Goal: Transaction & Acquisition: Obtain resource

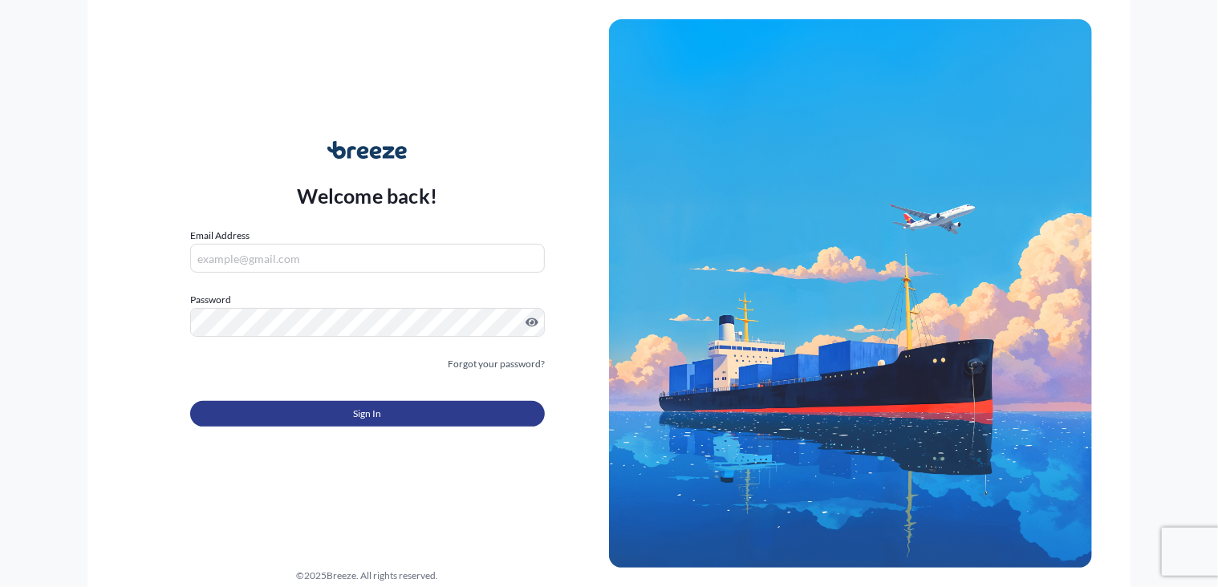
type input "[PERSON_NAME][EMAIL_ADDRESS][DOMAIN_NAME]"
click at [371, 416] on span "Sign In" at bounding box center [367, 414] width 28 height 16
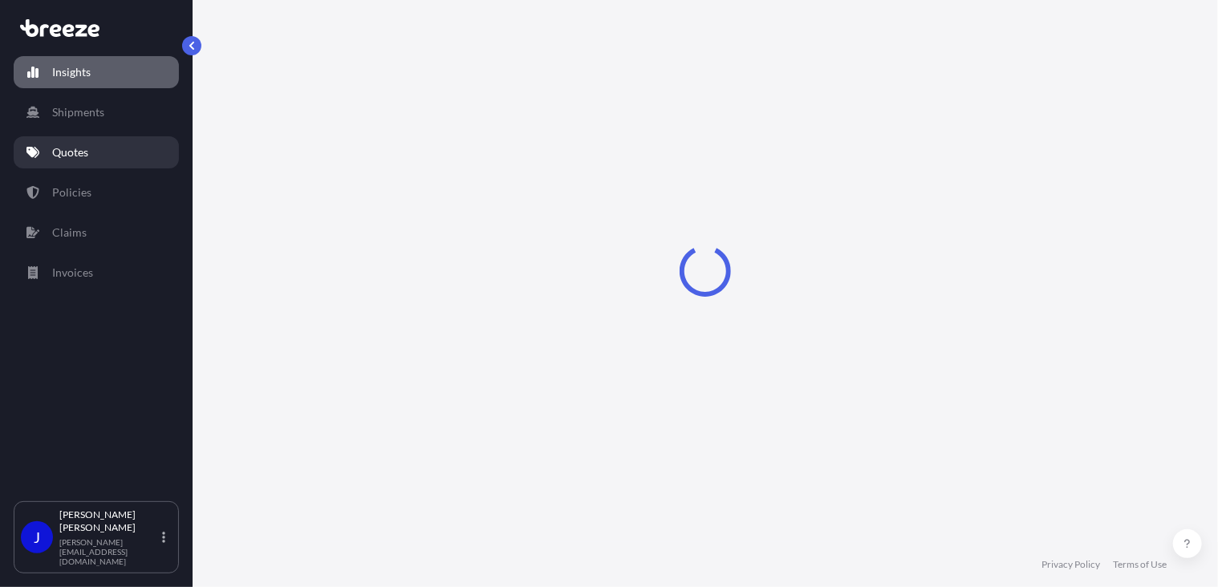
select select "2025"
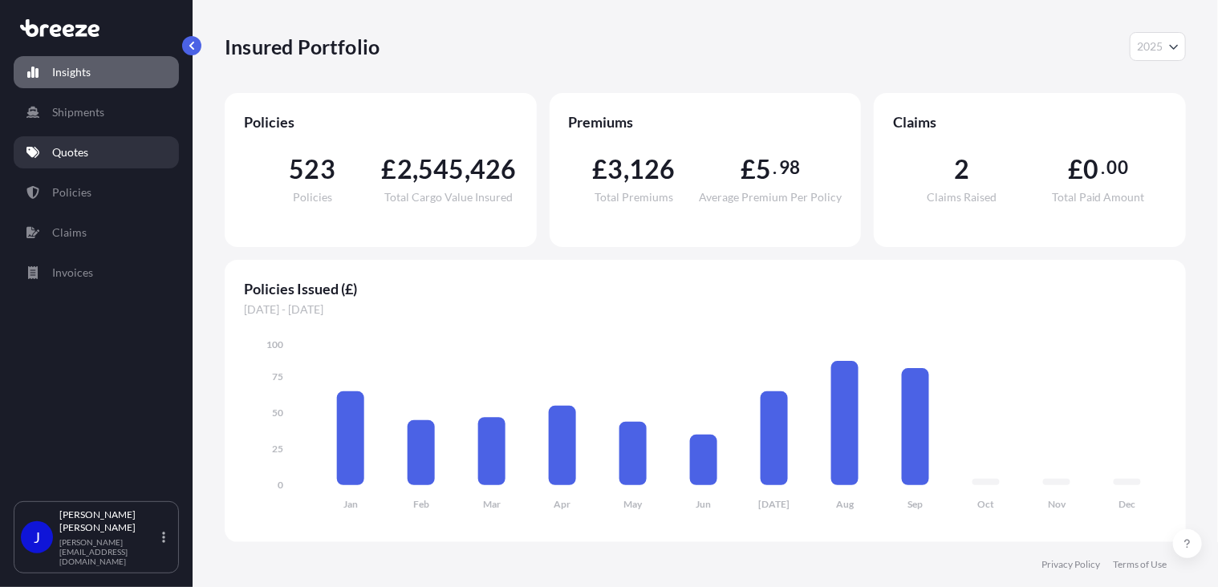
click at [74, 156] on p "Quotes" at bounding box center [70, 152] width 36 height 16
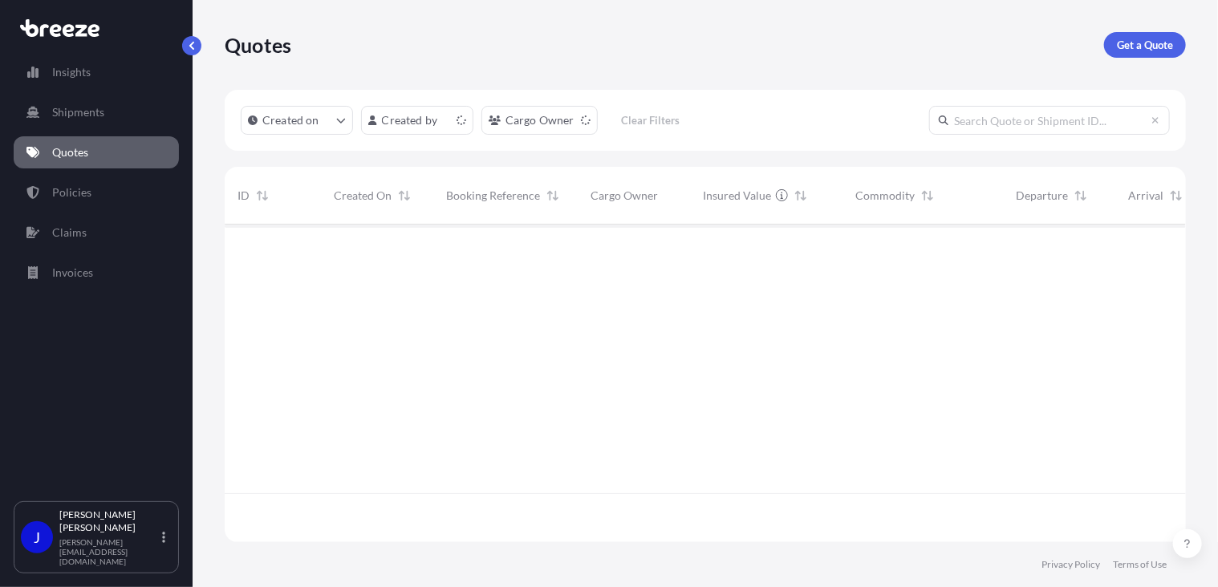
scroll to position [315, 949]
click at [1149, 44] on p "Get a Quote" at bounding box center [1145, 45] width 56 height 16
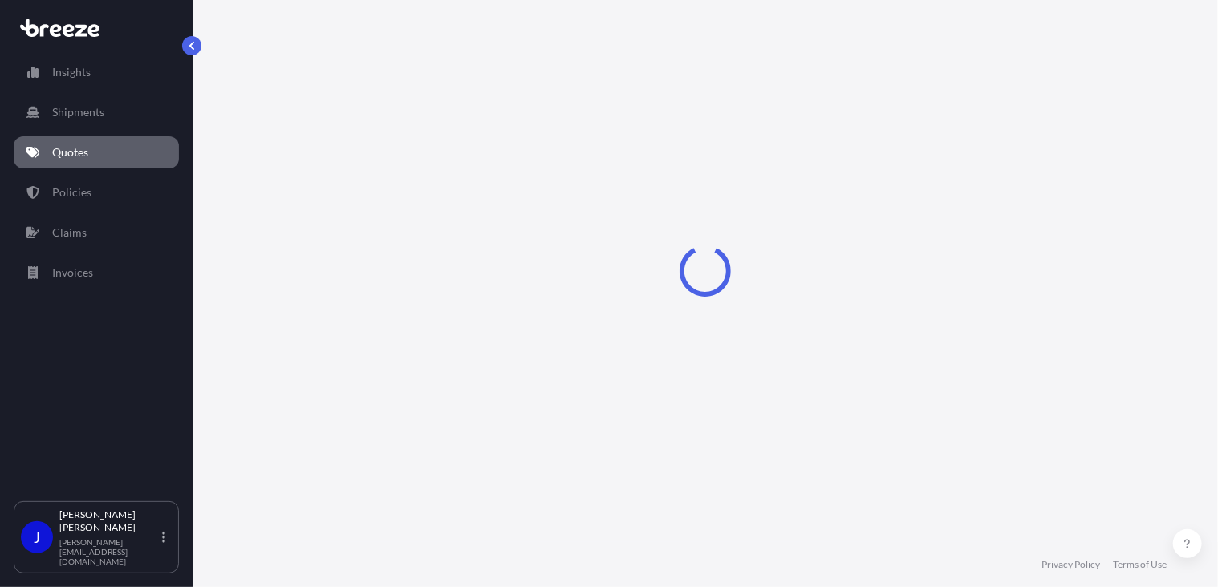
select select "Sea"
select select "1"
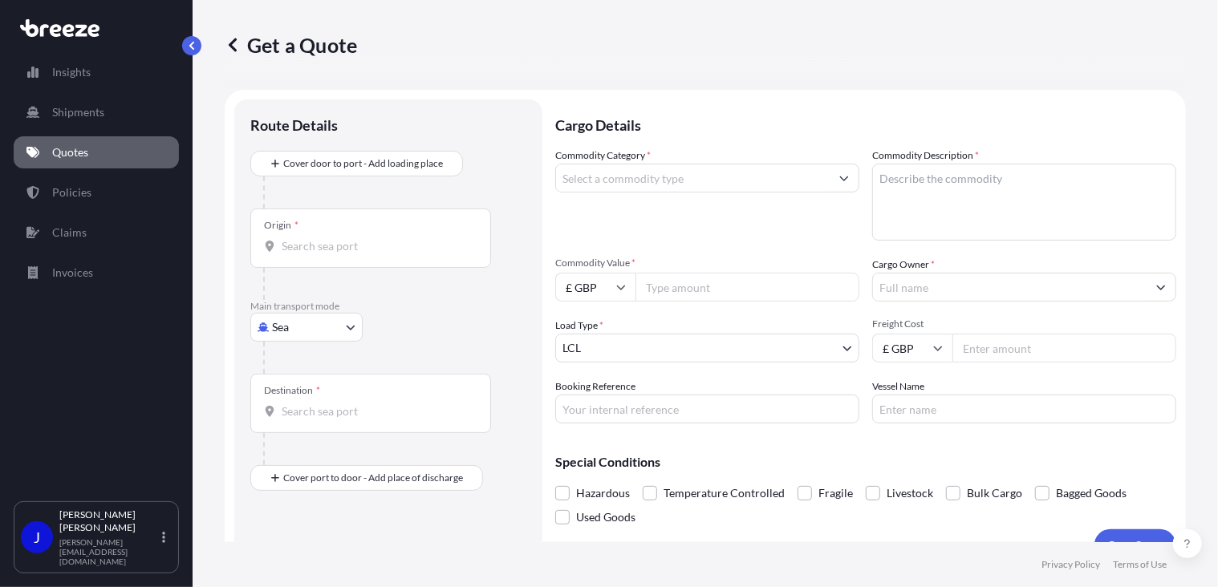
scroll to position [26, 0]
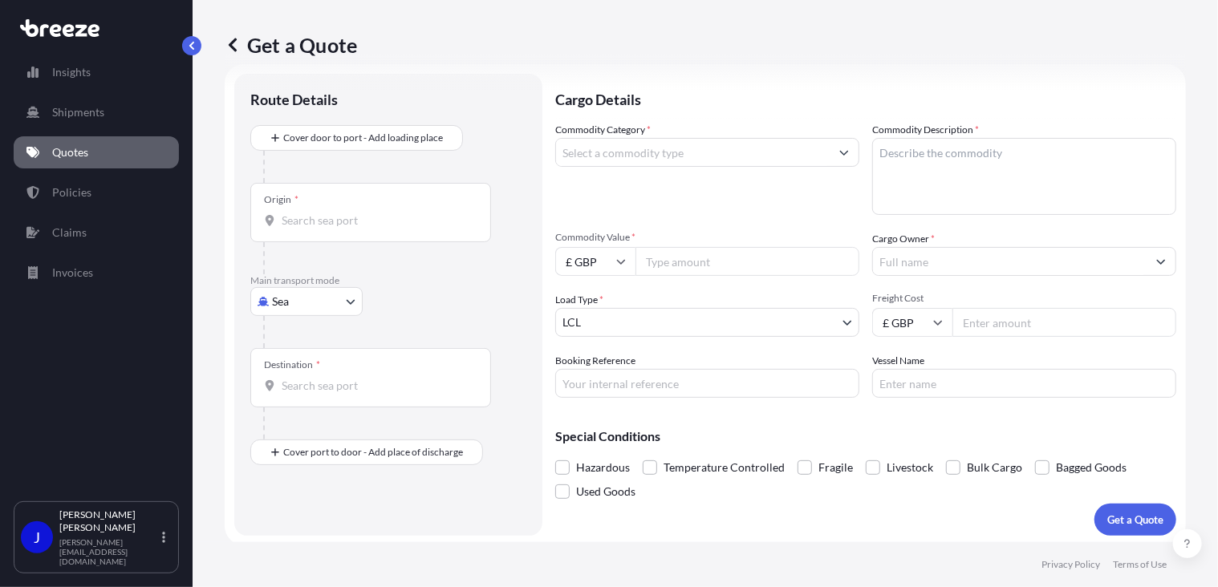
click at [338, 299] on body "Insights Shipments Quotes Policies Claims Invoices J [PERSON_NAME] [PERSON_NAME…" at bounding box center [609, 293] width 1218 height 587
click at [313, 396] on div "Road" at bounding box center [306, 400] width 99 height 29
select select "Road"
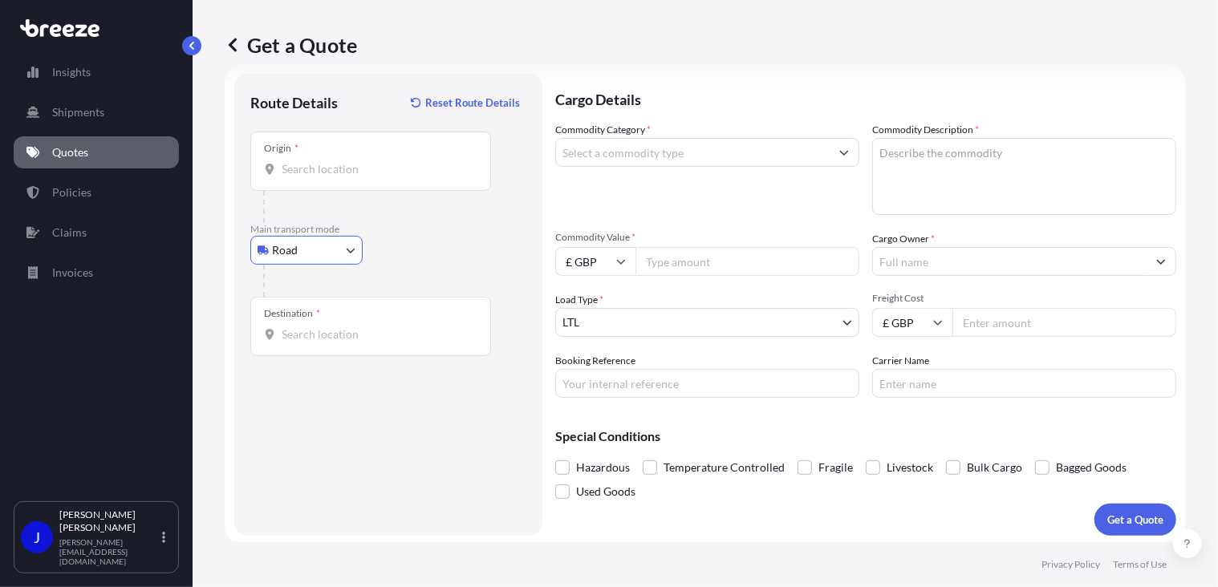
click at [336, 172] on input "Origin *" at bounding box center [376, 169] width 189 height 16
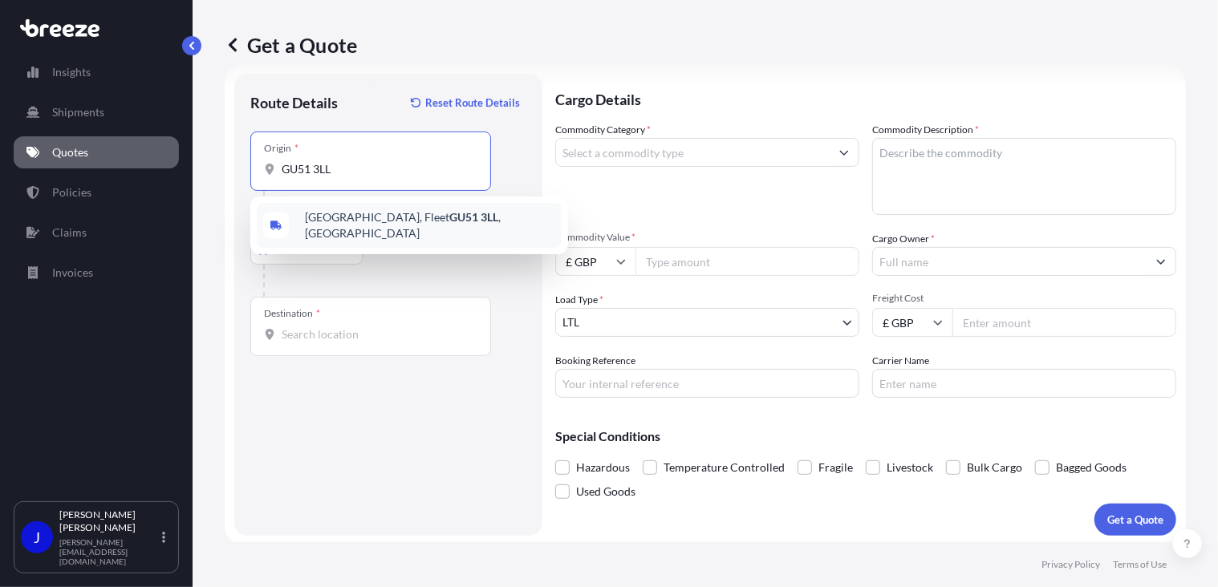
click at [321, 227] on span "[STREET_ADDRESS]" at bounding box center [430, 225] width 250 height 32
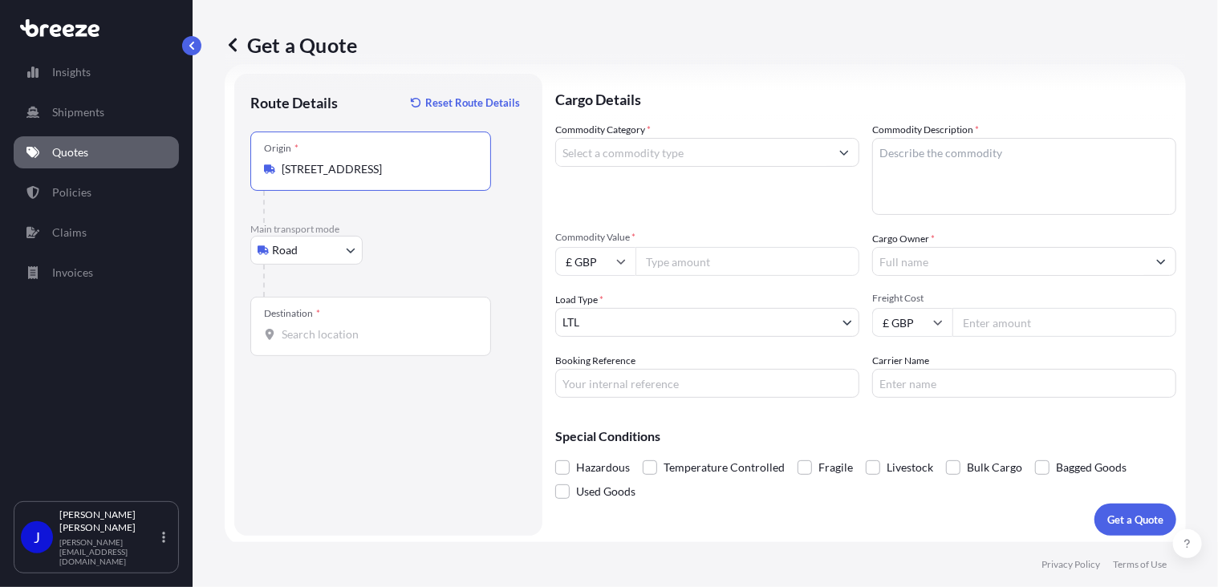
type input "[STREET_ADDRESS]"
click at [347, 355] on div "Route Details Reset Route Details Place of loading Road Road Rail Origin * [GEO…" at bounding box center [388, 305] width 276 height 430
drag, startPoint x: 347, startPoint y: 355, endPoint x: 347, endPoint y: 336, distance: 19.3
click at [347, 336] on input "Destination *" at bounding box center [376, 335] width 189 height 16
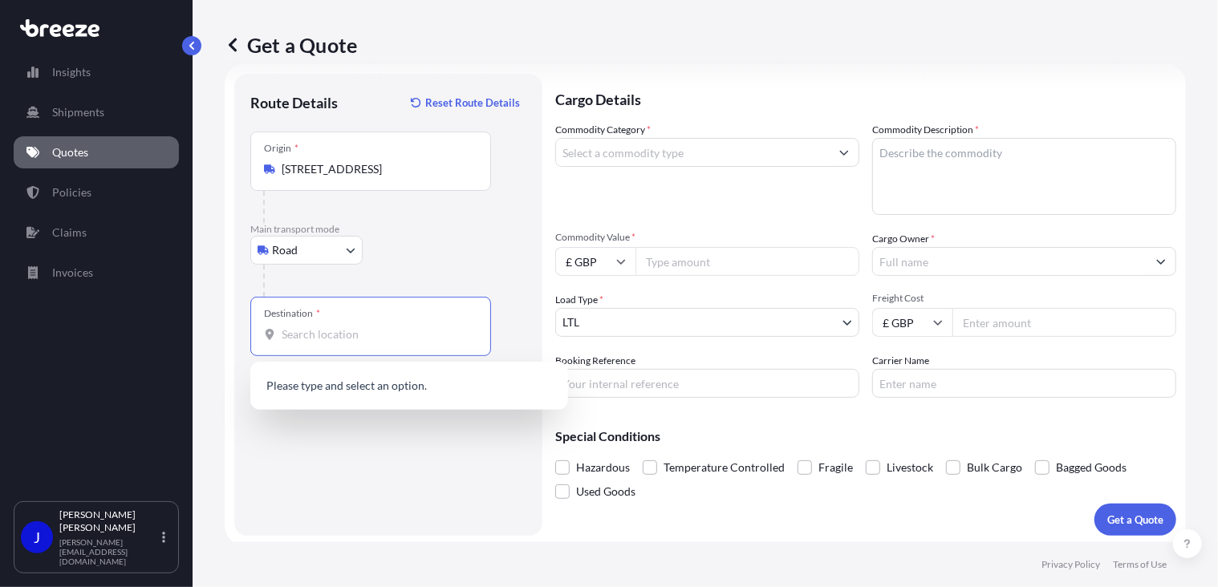
click at [388, 339] on input "Destination *" at bounding box center [376, 335] width 189 height 16
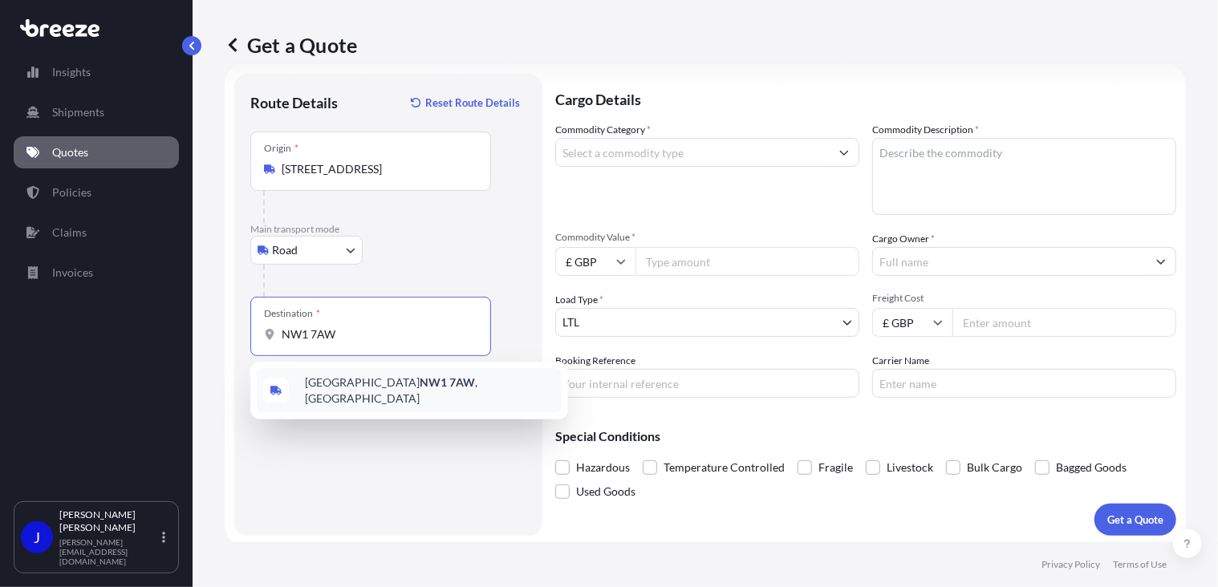
click at [397, 396] on div "London NW1 7AW , [GEOGRAPHIC_DATA]" at bounding box center [409, 390] width 305 height 45
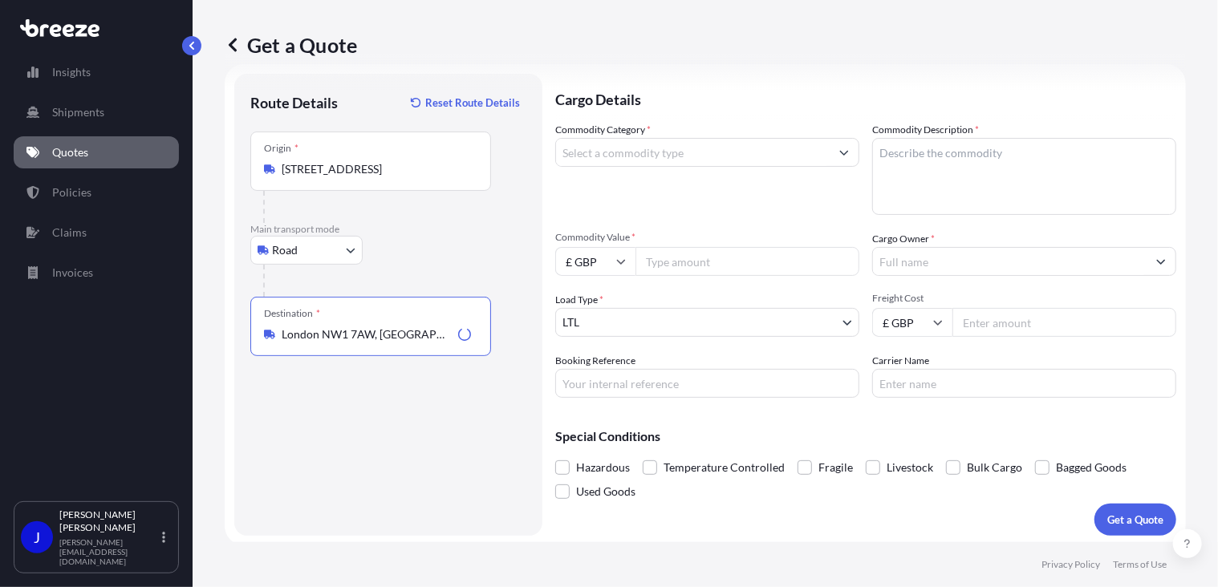
type input "London NW1 7AW, [GEOGRAPHIC_DATA]"
click at [635, 154] on input "Commodity Category *" at bounding box center [693, 152] width 274 height 29
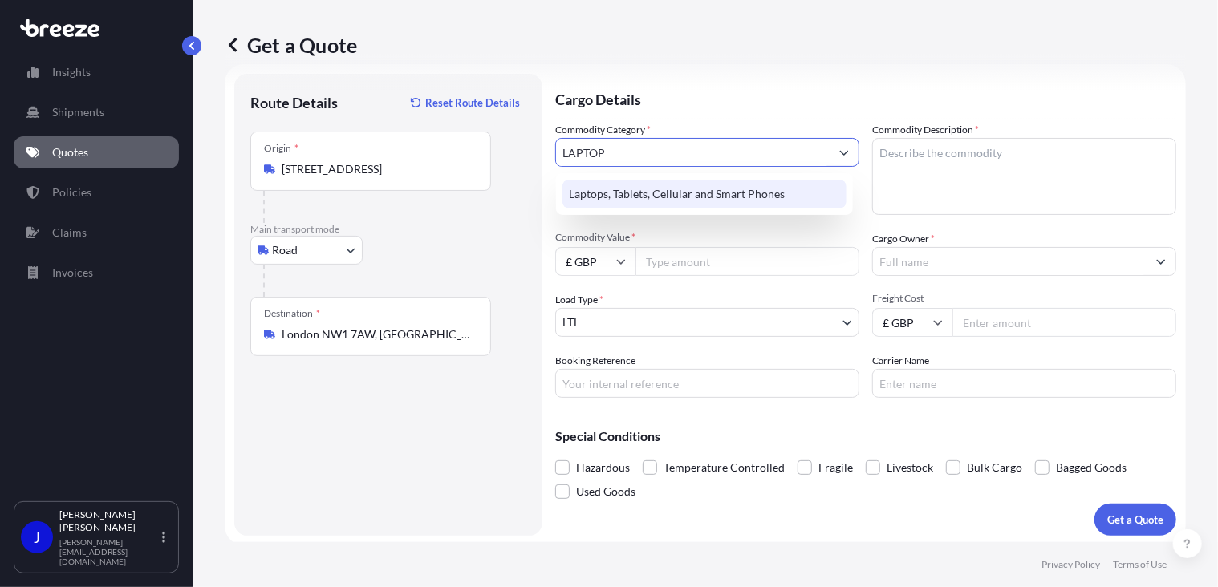
click at [663, 192] on div "Laptops, Tablets, Cellular and Smart Phones" at bounding box center [704, 194] width 284 height 29
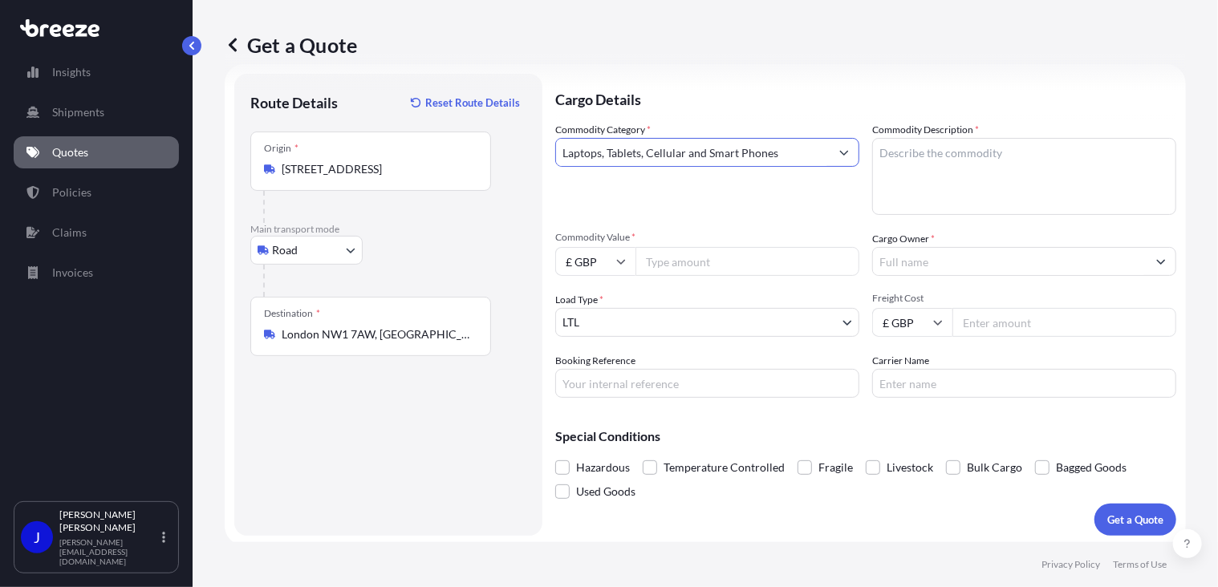
type input "Laptops, Tablets, Cellular and Smart Phones"
click at [919, 144] on textarea "Commodity Description *" at bounding box center [1024, 176] width 304 height 77
type textarea "LAPTOP"
click at [715, 253] on input "Commodity Value *" at bounding box center [747, 261] width 224 height 29
type input "850"
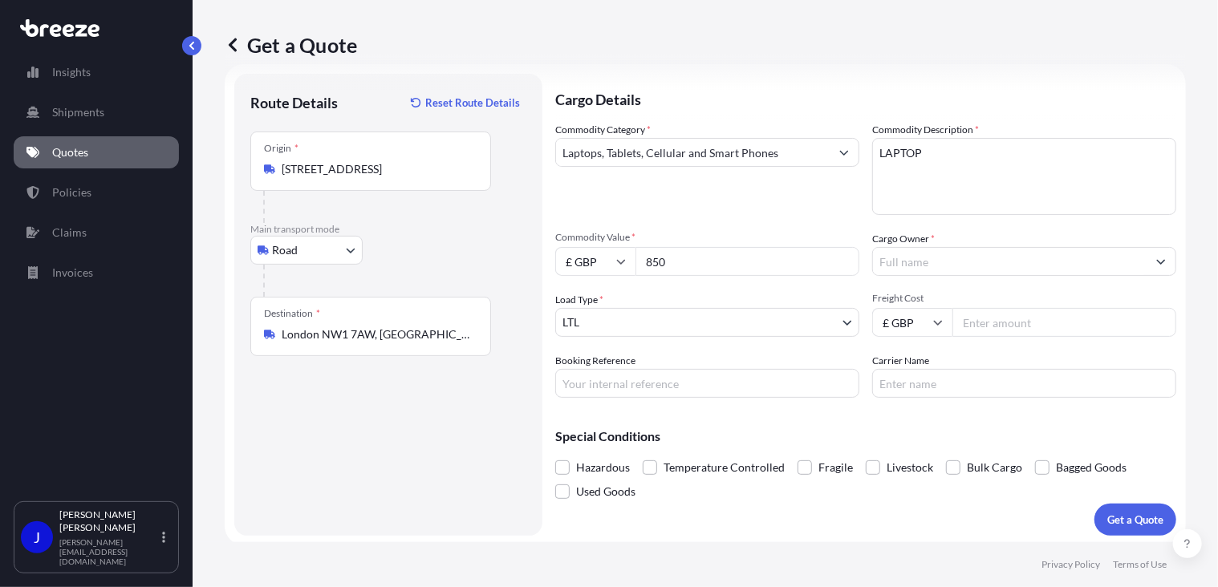
click at [899, 260] on input "Cargo Owner *" at bounding box center [1010, 261] width 274 height 29
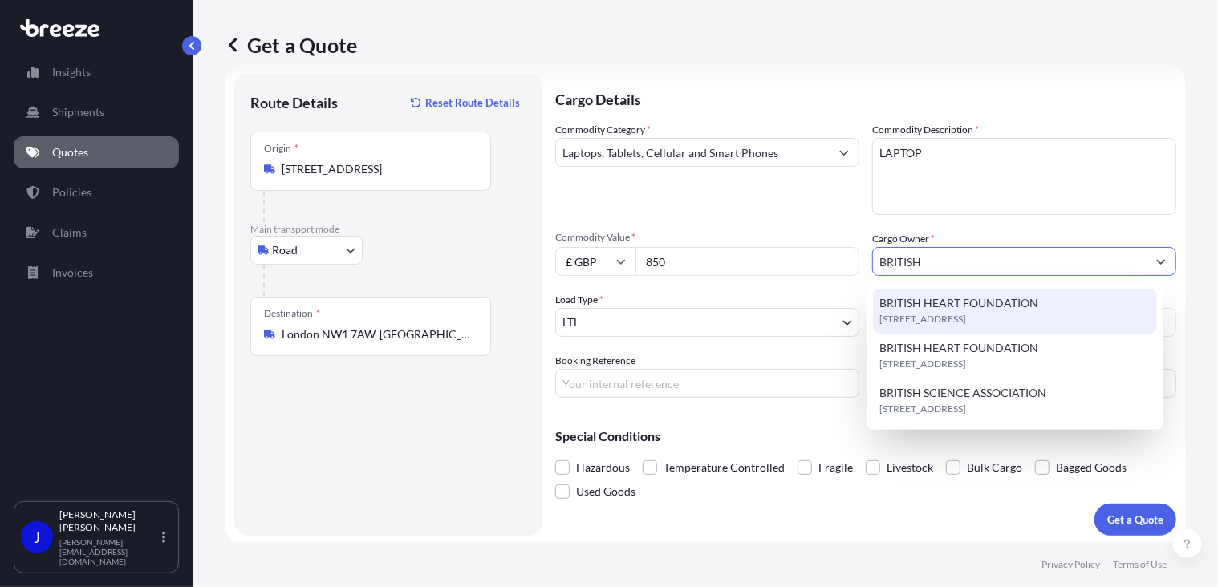
click at [921, 317] on span "[STREET_ADDRESS]" at bounding box center [922, 319] width 87 height 16
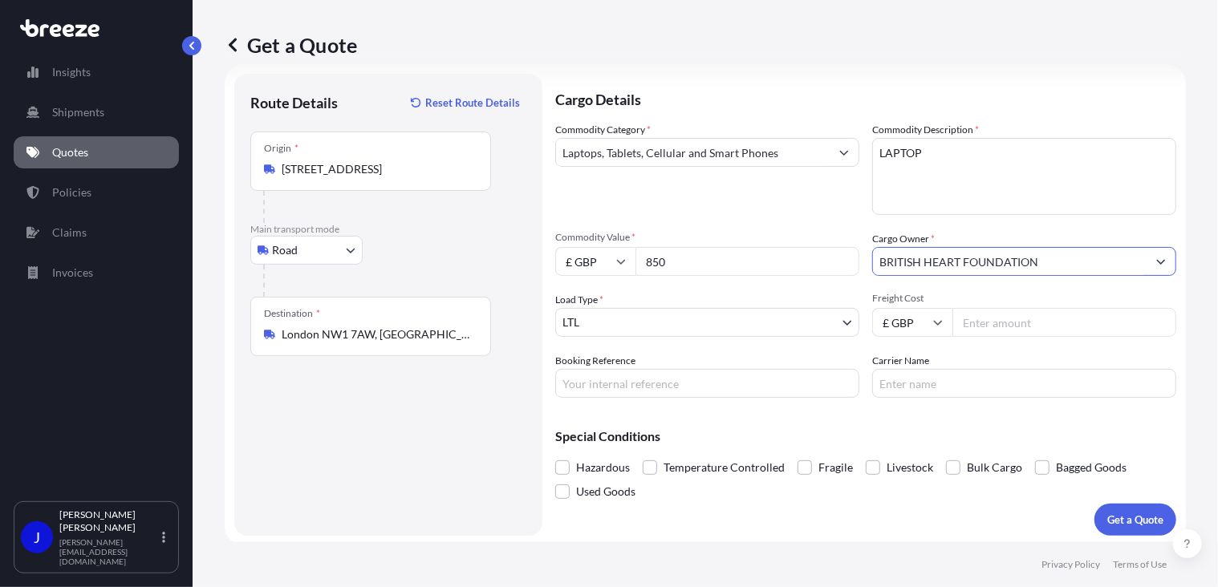
type input "BRITISH HEART FOUNDATION"
click at [980, 319] on input "Freight Cost" at bounding box center [1064, 322] width 224 height 29
type input "30.80"
paste input "2219516"
type input "2219516"
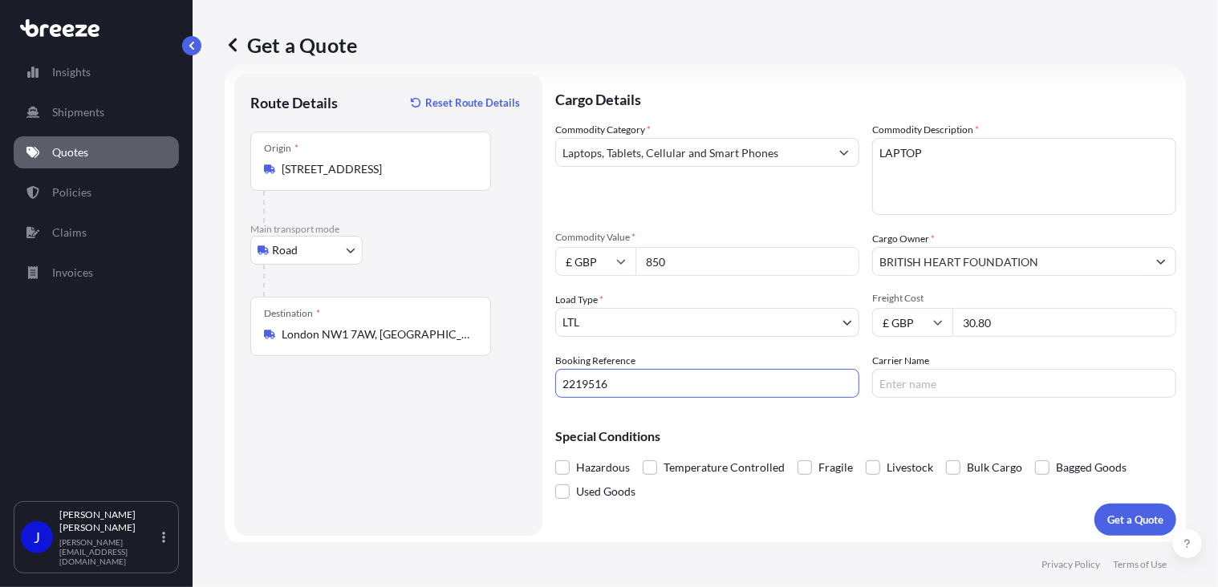
click at [802, 427] on div "Special Conditions Hazardous Temperature Controlled Fragile Livestock Bulk Carg…" at bounding box center [865, 457] width 621 height 93
click at [1120, 514] on p "Get a Quote" at bounding box center [1135, 520] width 56 height 16
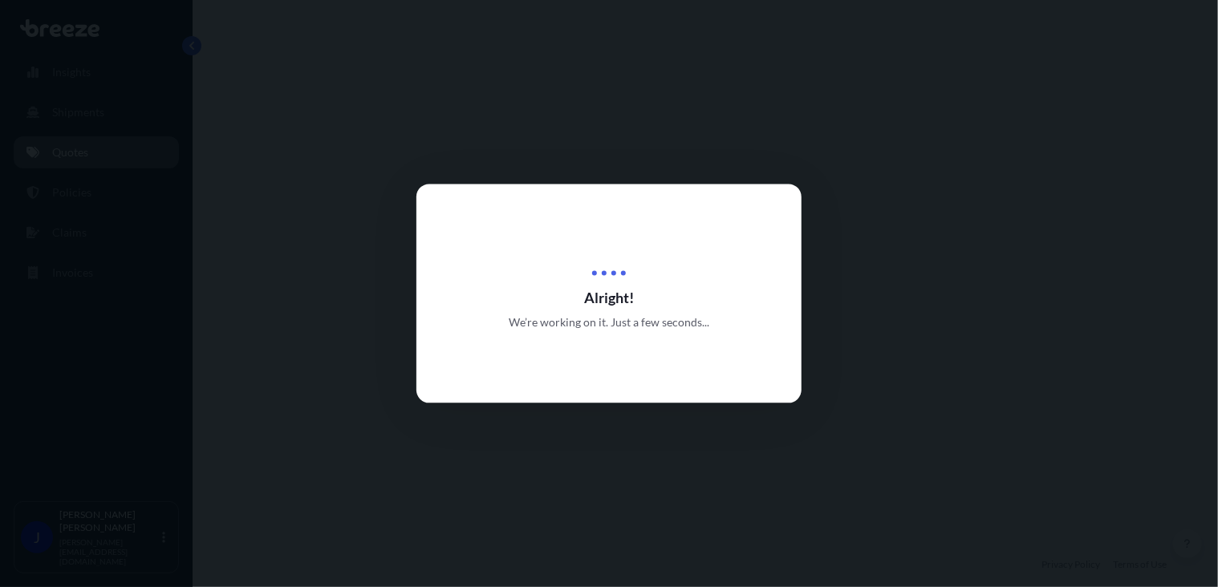
select select "Road"
select select "1"
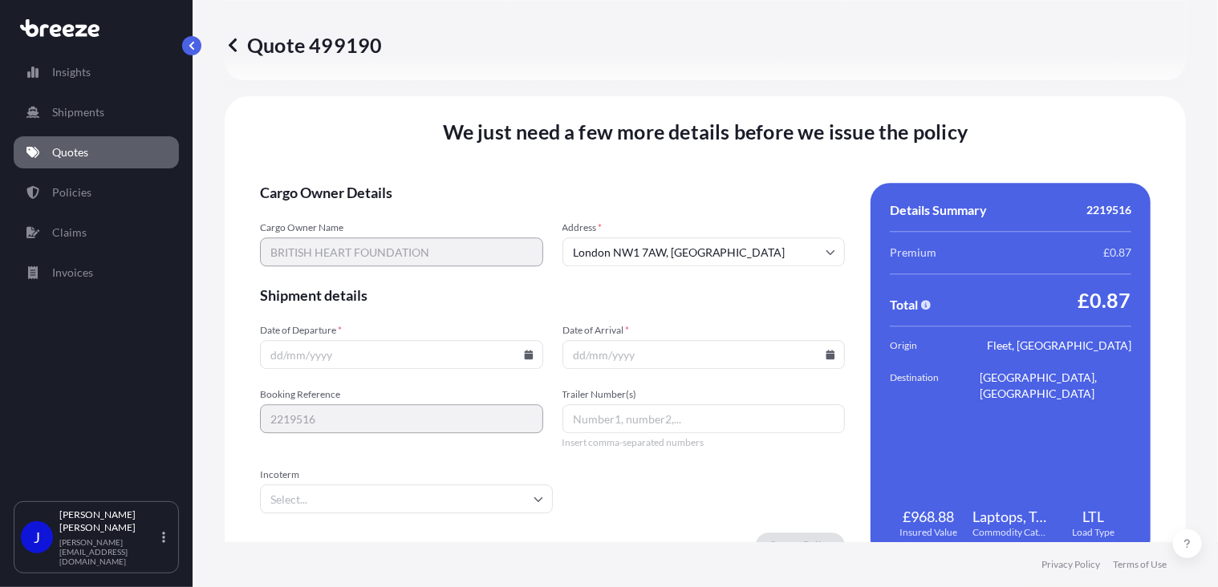
scroll to position [2000, 0]
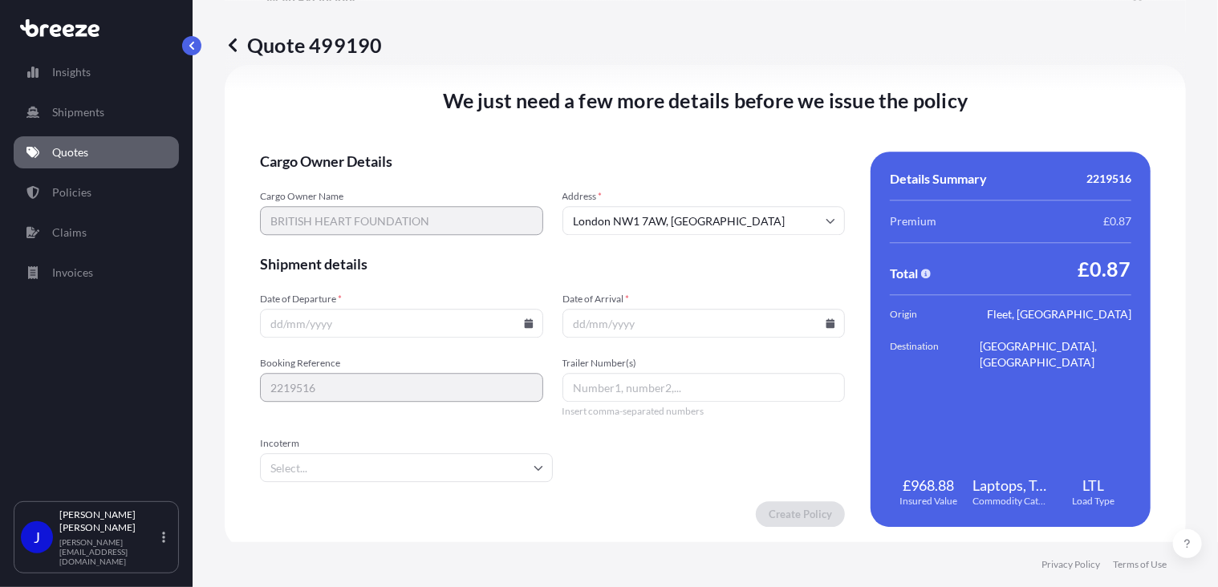
drag, startPoint x: 520, startPoint y: 323, endPoint x: 506, endPoint y: 322, distance: 13.7
click at [524, 323] on icon at bounding box center [528, 324] width 9 height 10
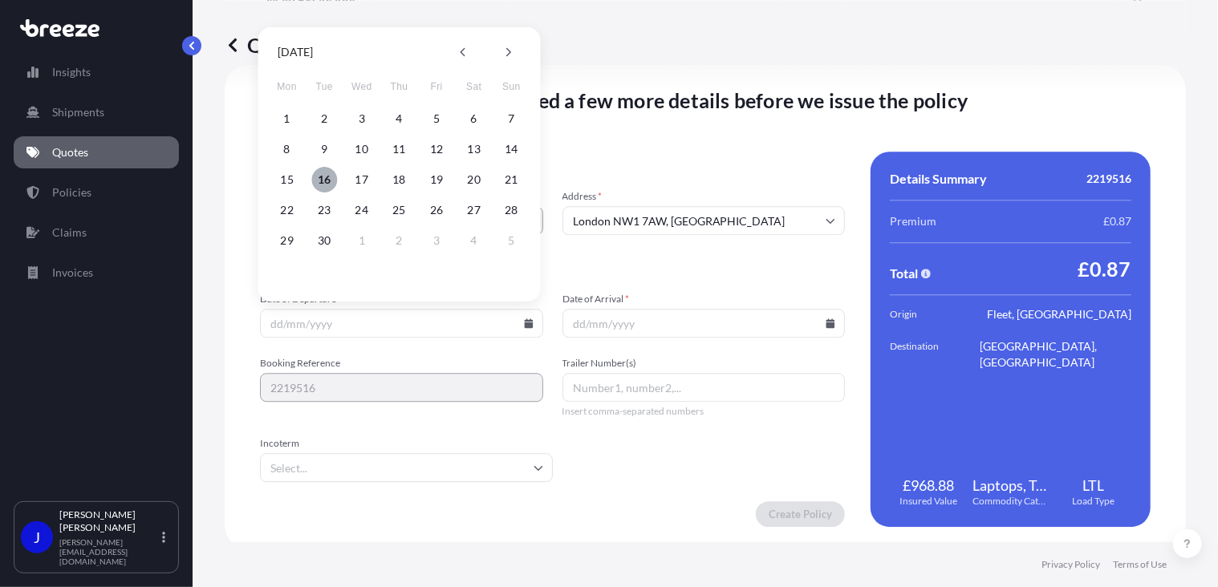
click at [325, 180] on button "16" at bounding box center [324, 180] width 26 height 26
type input "[DATE]"
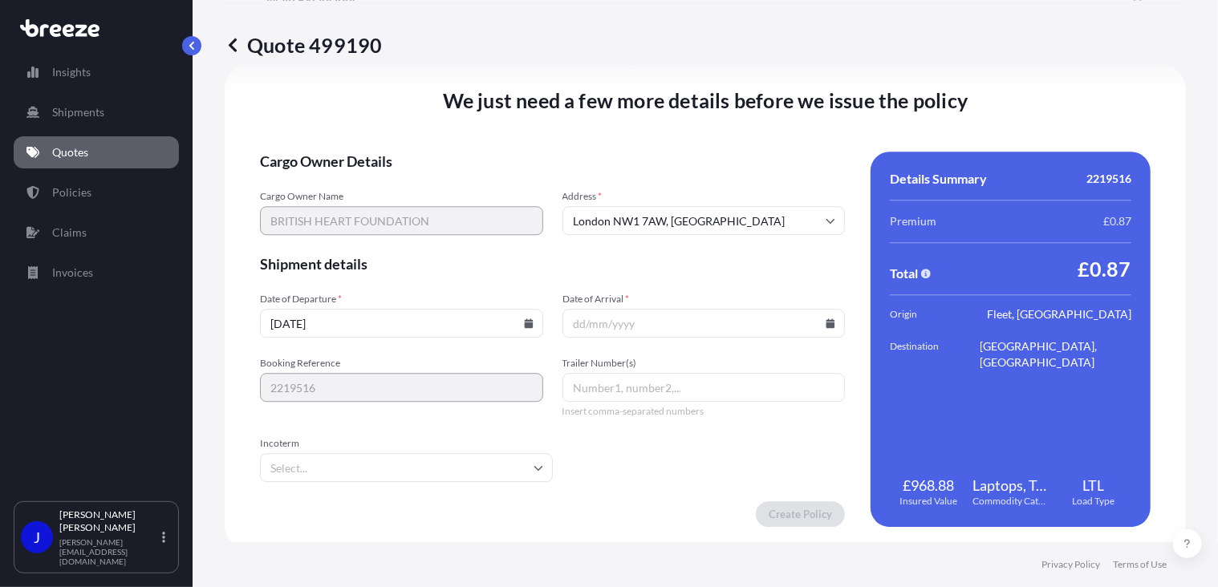
click at [826, 323] on icon at bounding box center [830, 324] width 9 height 10
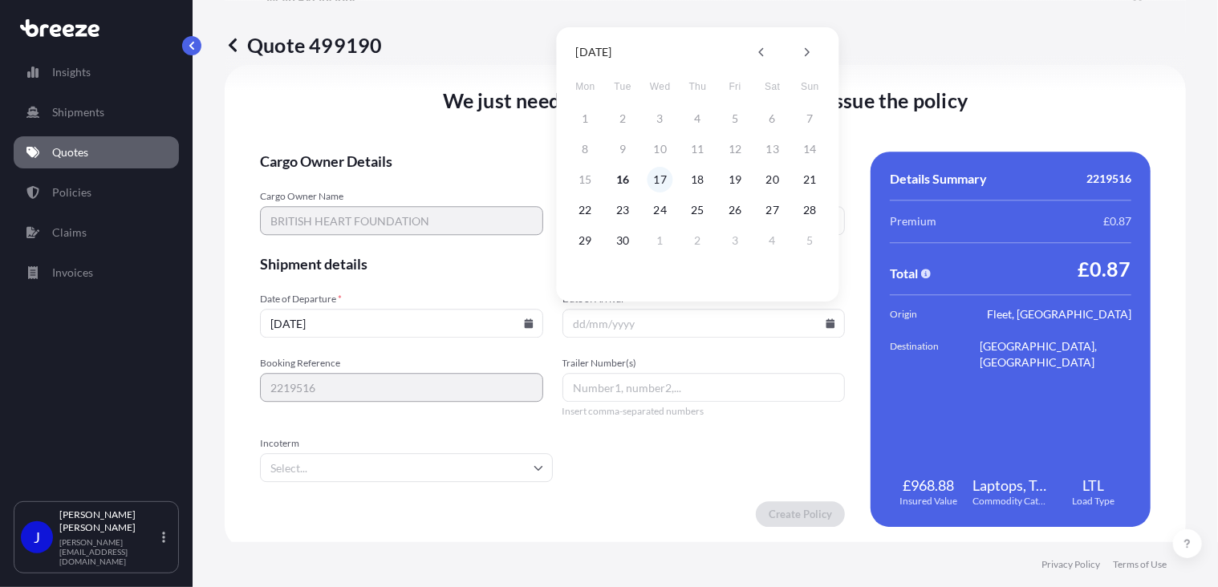
click at [653, 183] on button "17" at bounding box center [660, 180] width 26 height 26
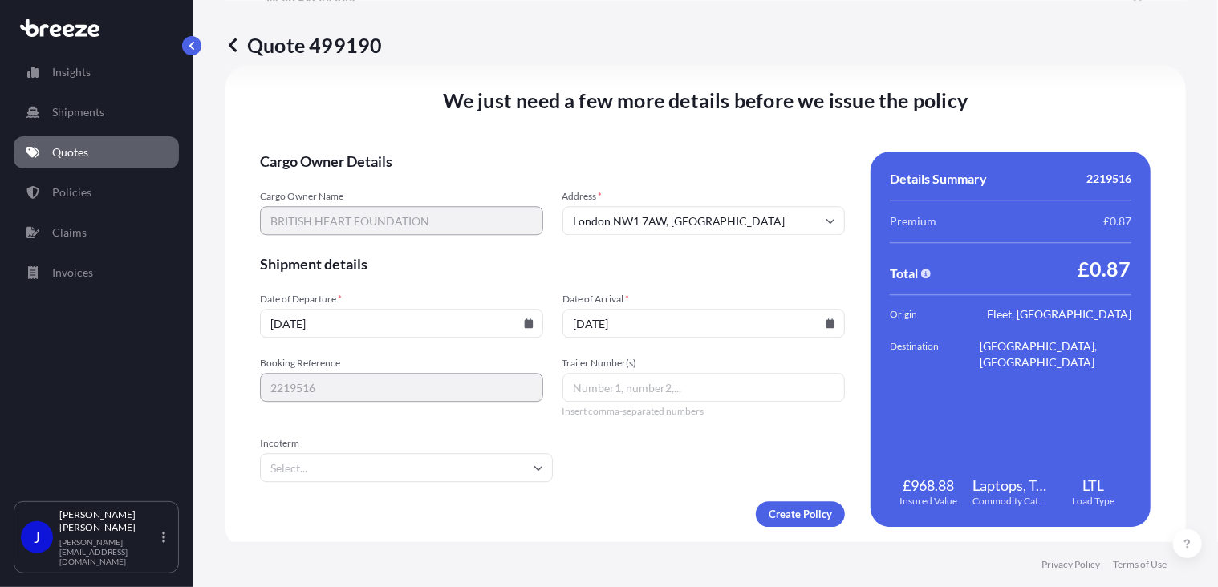
type input "[DATE]"
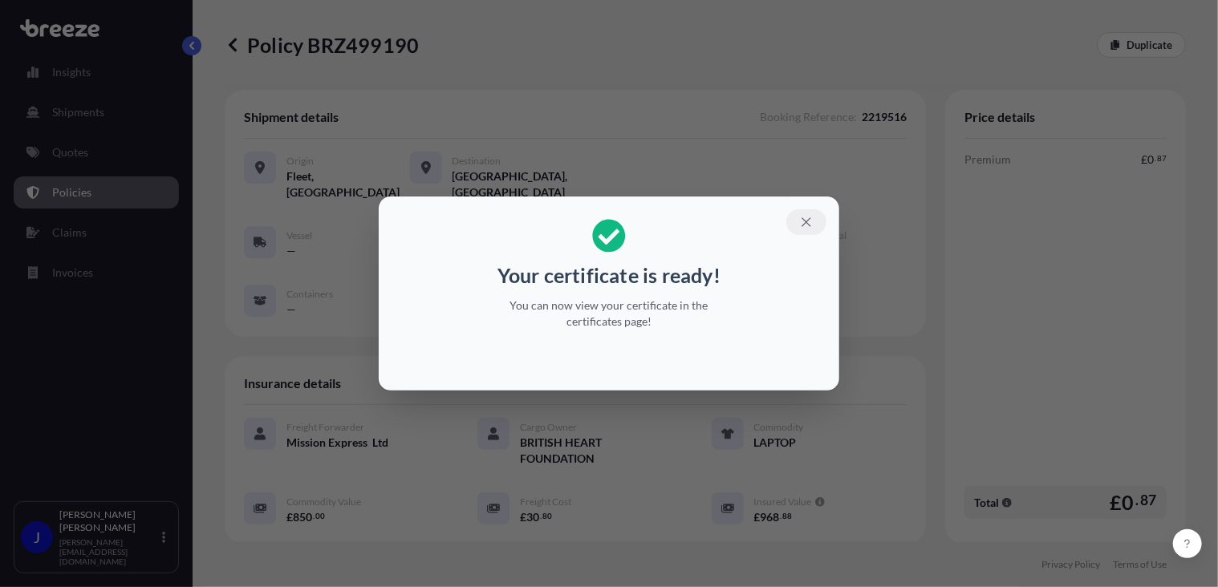
click at [809, 221] on icon "button" at bounding box center [806, 222] width 14 height 14
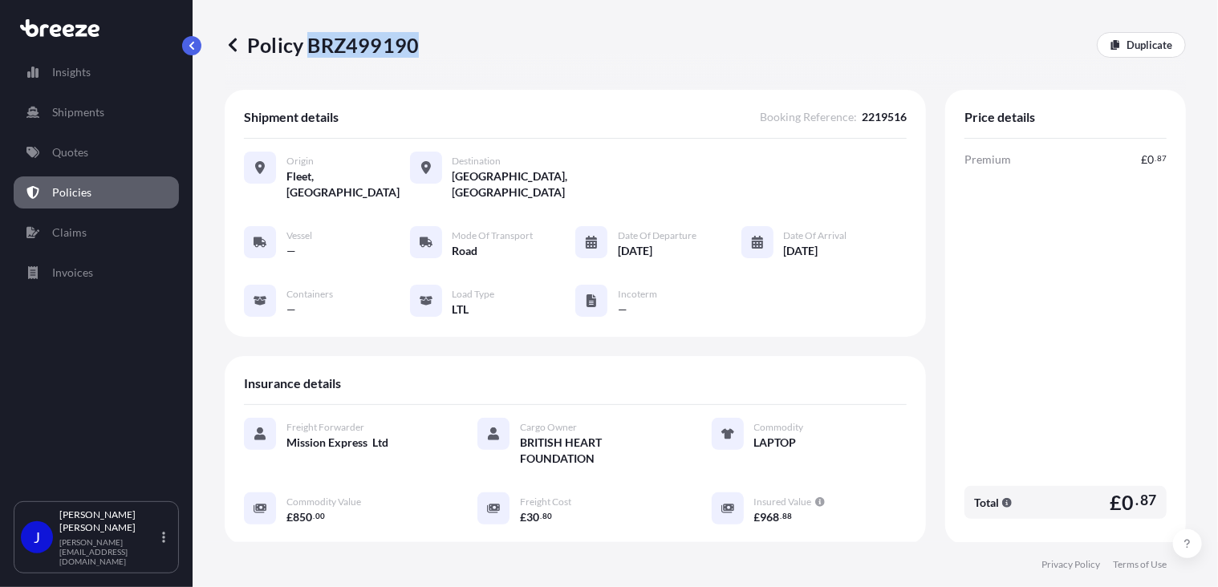
drag, startPoint x: 306, startPoint y: 48, endPoint x: 413, endPoint y: 47, distance: 106.7
click at [413, 47] on p "Policy BRZ499190" at bounding box center [322, 45] width 194 height 26
copy p "BRZ499190"
click at [92, 148] on link "Quotes" at bounding box center [96, 152] width 165 height 32
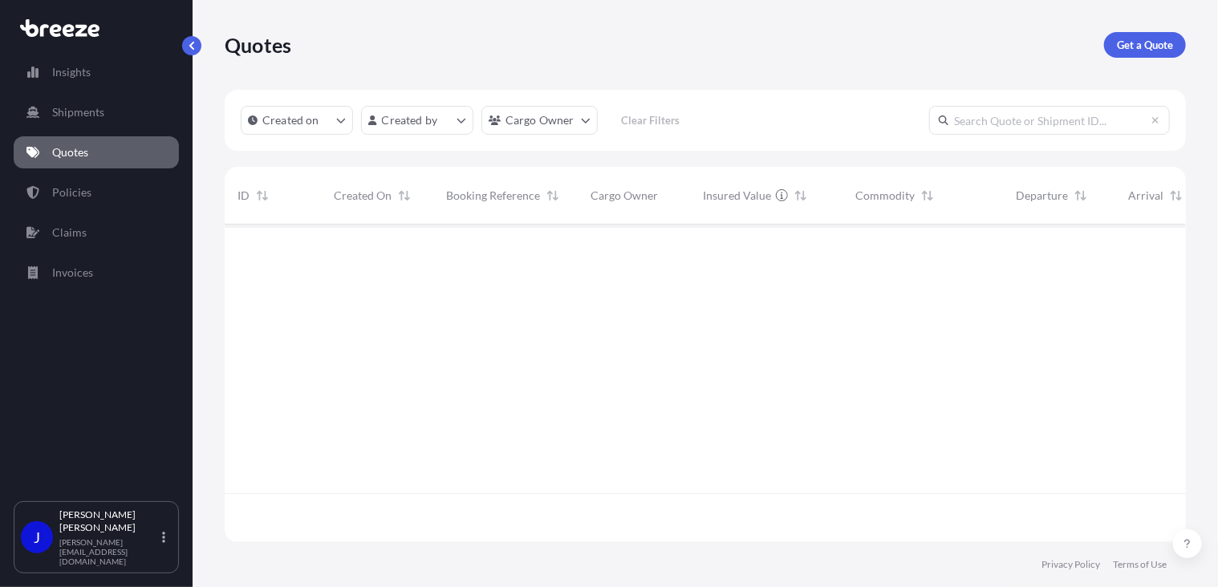
scroll to position [363, 949]
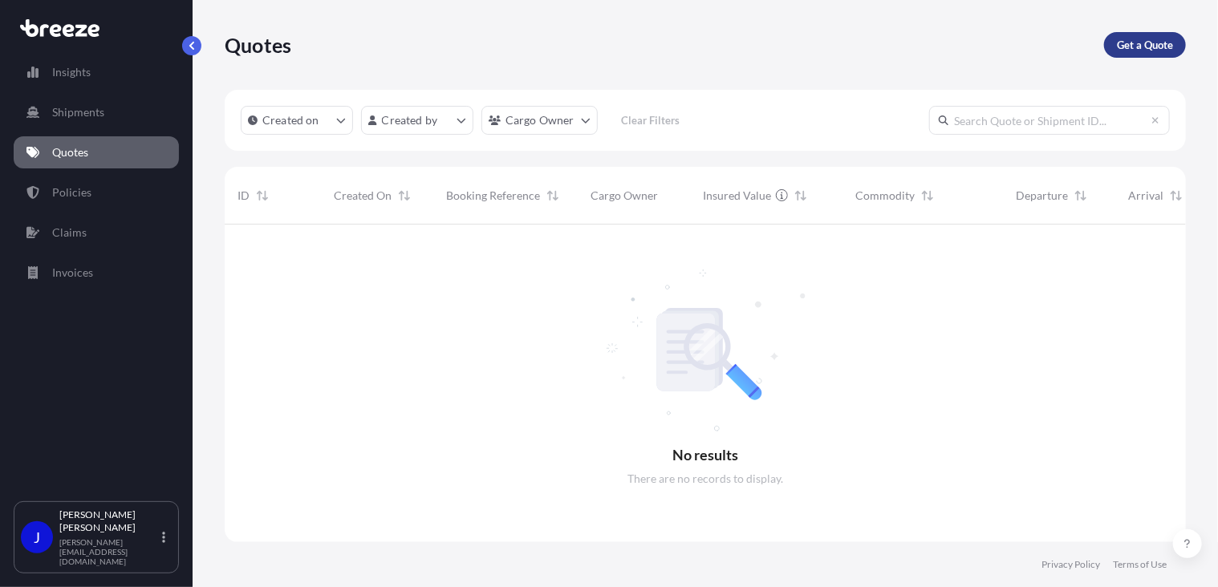
click at [1136, 52] on p "Get a Quote" at bounding box center [1145, 45] width 56 height 16
select select "Sea"
select select "1"
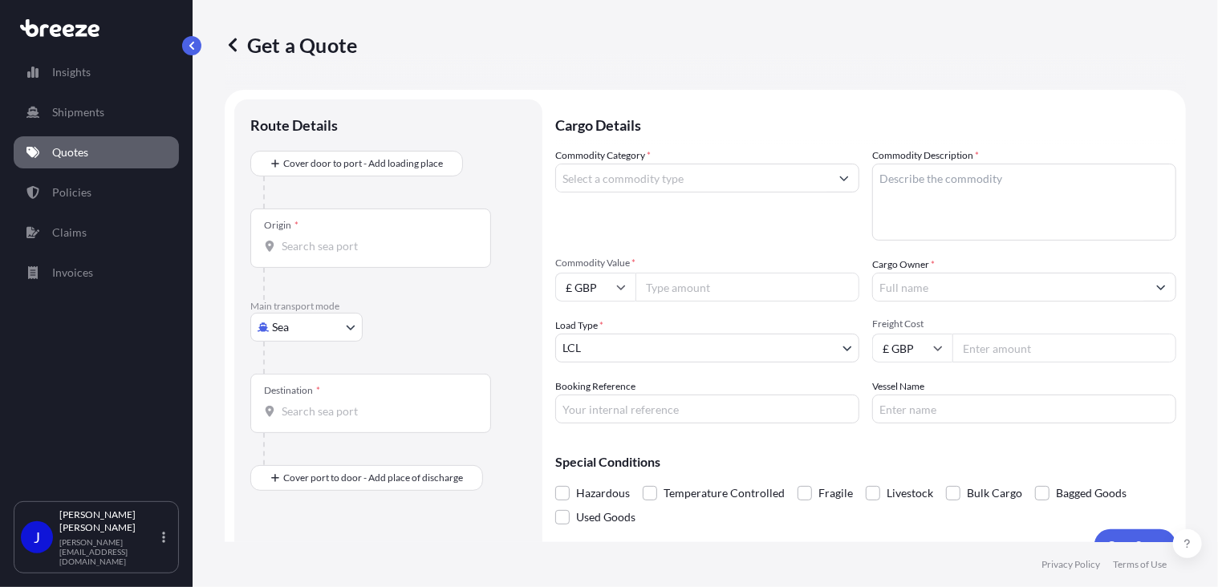
scroll to position [26, 0]
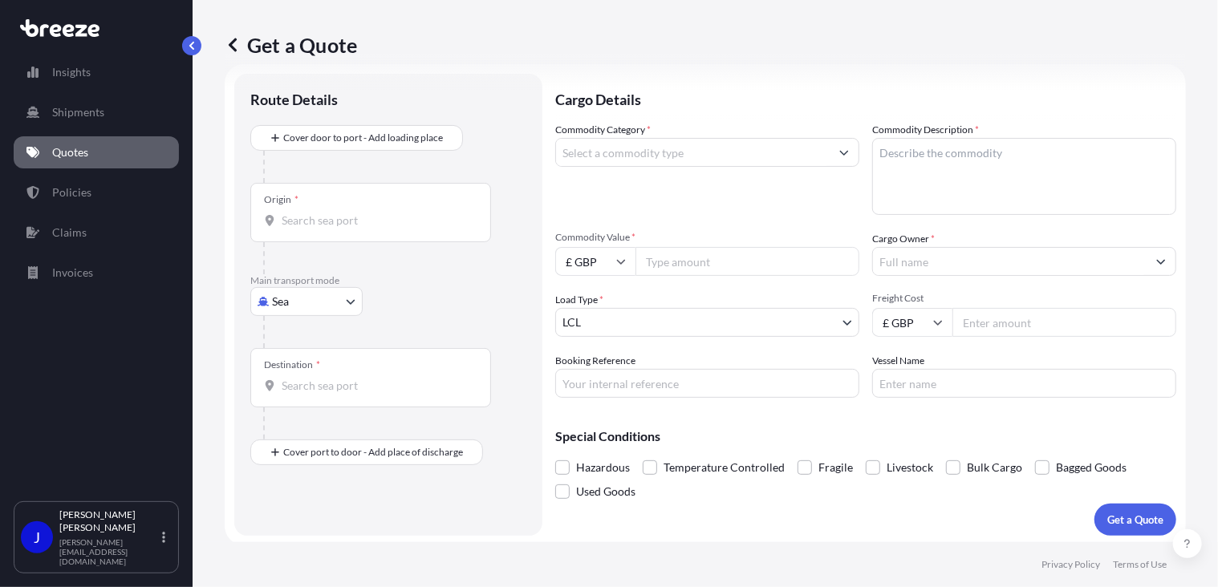
click at [398, 221] on input "Origin *" at bounding box center [376, 221] width 189 height 16
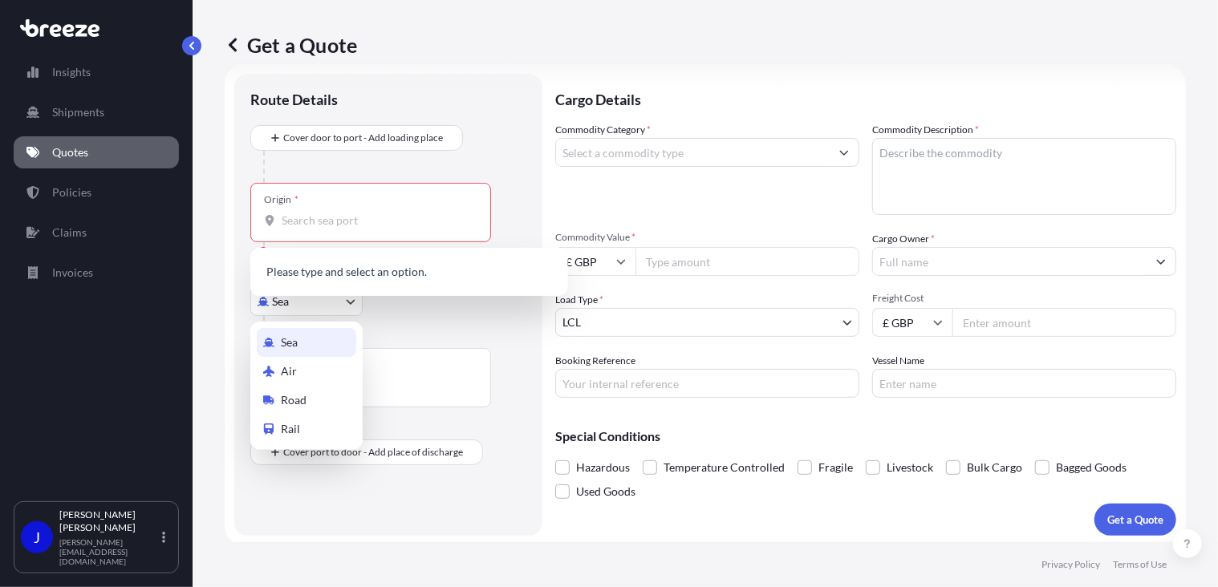
click at [334, 302] on body "0 options available. Insights Shipments Quotes Policies Claims Invoices J [PERS…" at bounding box center [609, 293] width 1218 height 587
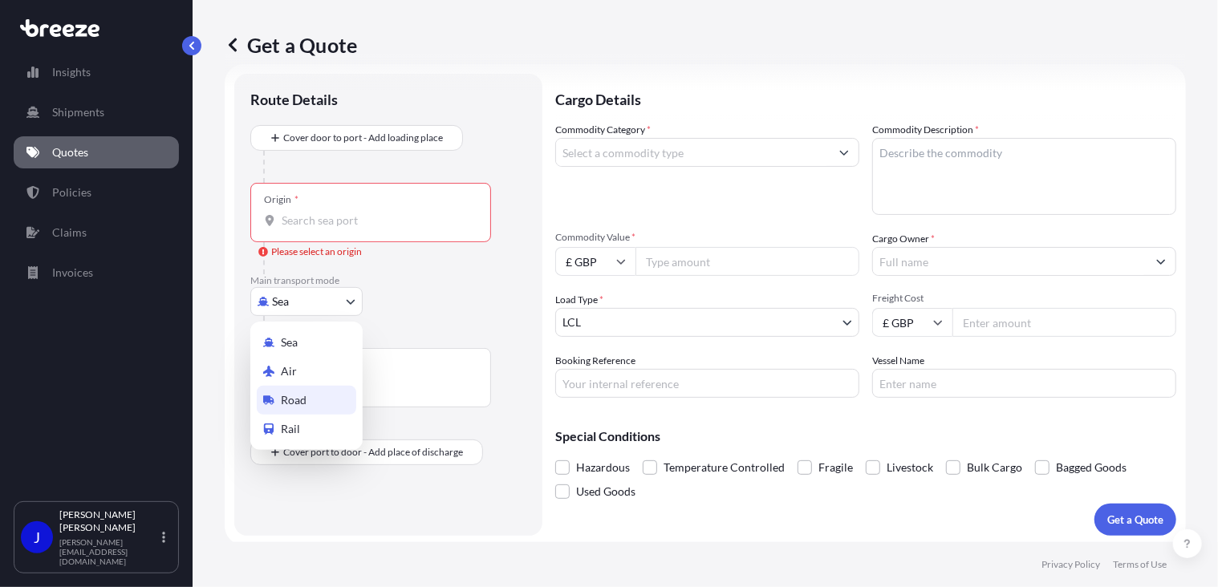
click at [308, 394] on div "Road" at bounding box center [306, 400] width 99 height 29
select select "Road"
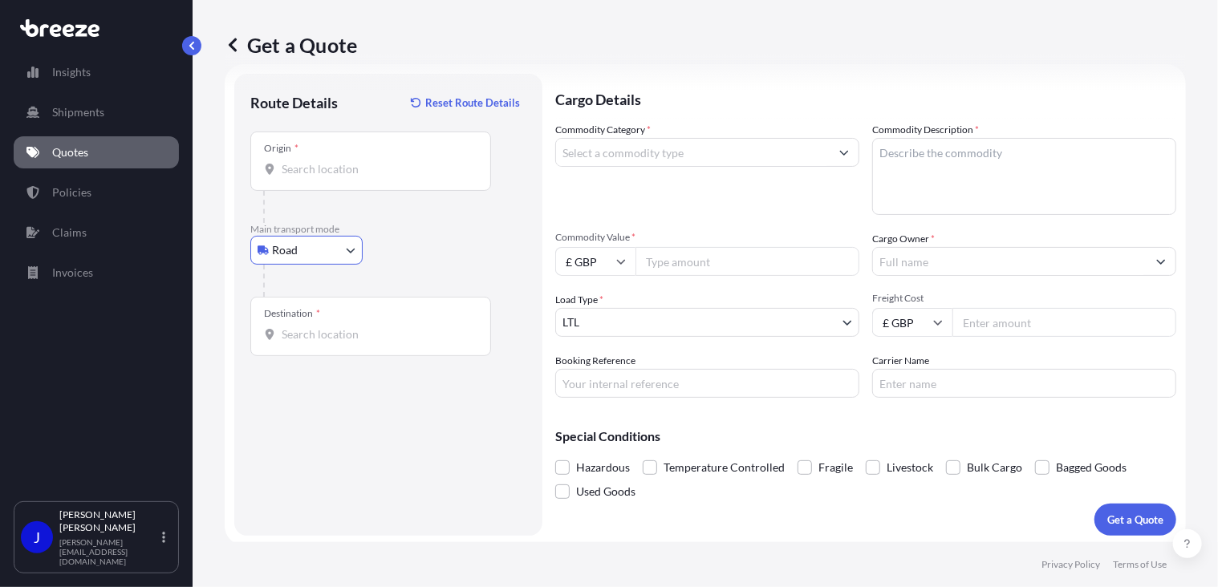
click at [339, 179] on div "Origin *" at bounding box center [370, 161] width 241 height 59
click at [339, 177] on input "Origin *" at bounding box center [376, 169] width 189 height 16
type input "London NW1 7AW, [GEOGRAPHIC_DATA]"
click at [349, 336] on input "Destination *" at bounding box center [376, 335] width 189 height 16
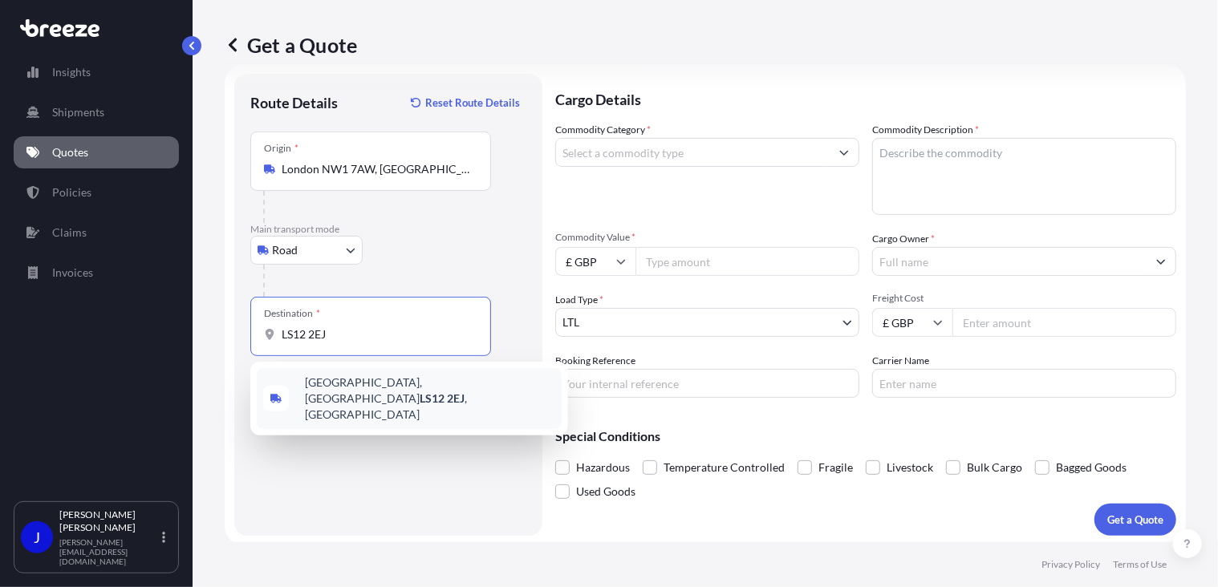
click at [361, 385] on span "[STREET_ADDRESS]" at bounding box center [430, 399] width 250 height 48
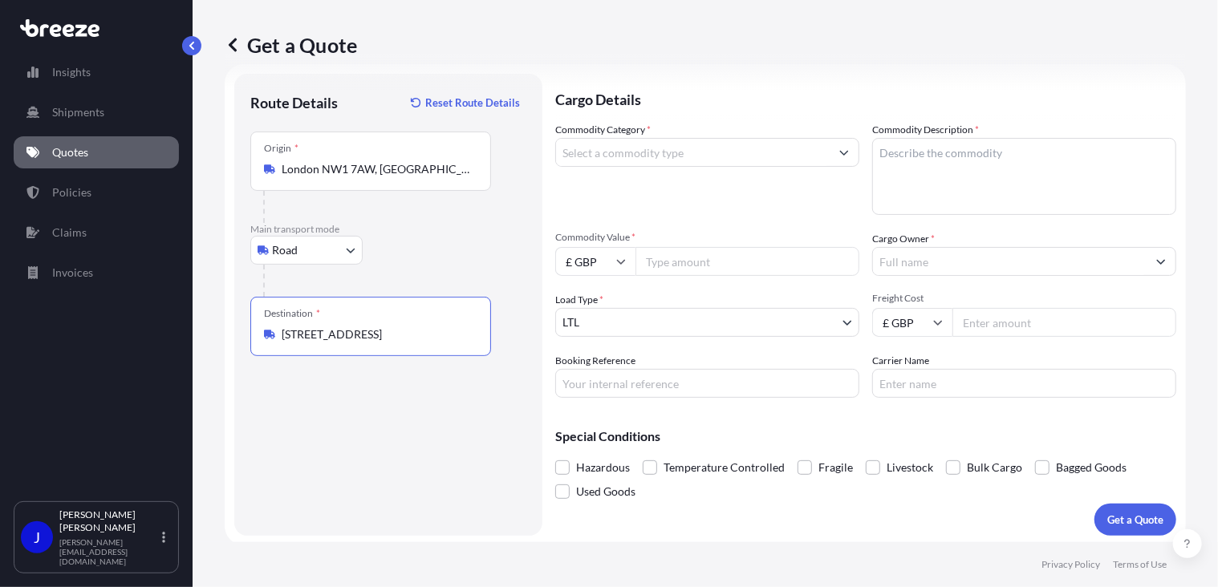
type input "[STREET_ADDRESS]"
click at [658, 154] on input "Commodity Category *" at bounding box center [693, 152] width 274 height 29
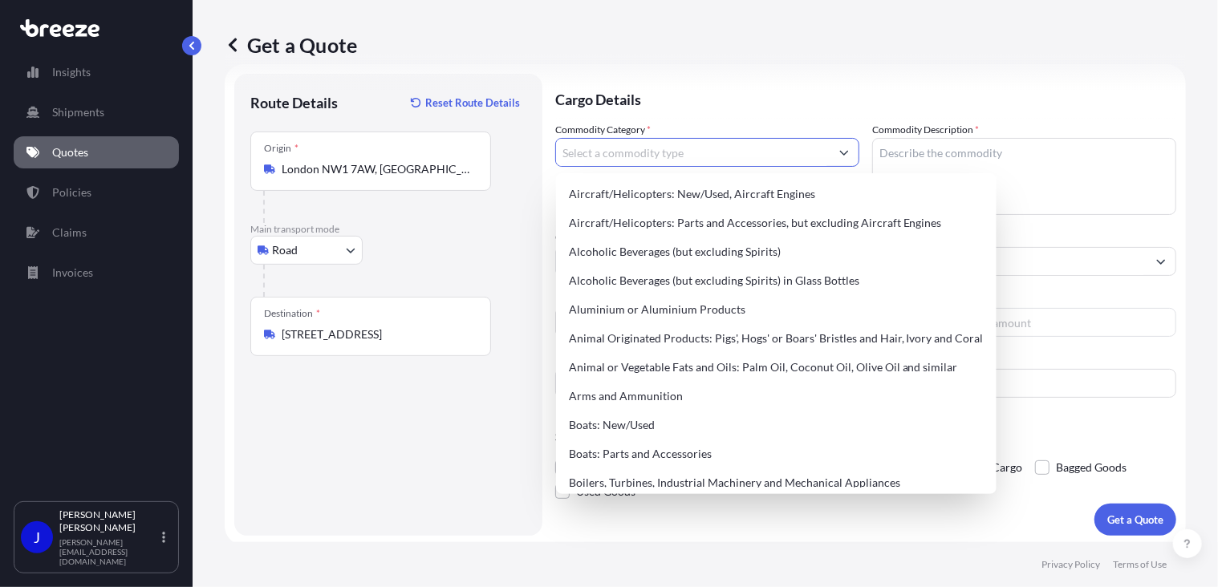
click at [658, 154] on input "Commodity Category *" at bounding box center [693, 152] width 274 height 29
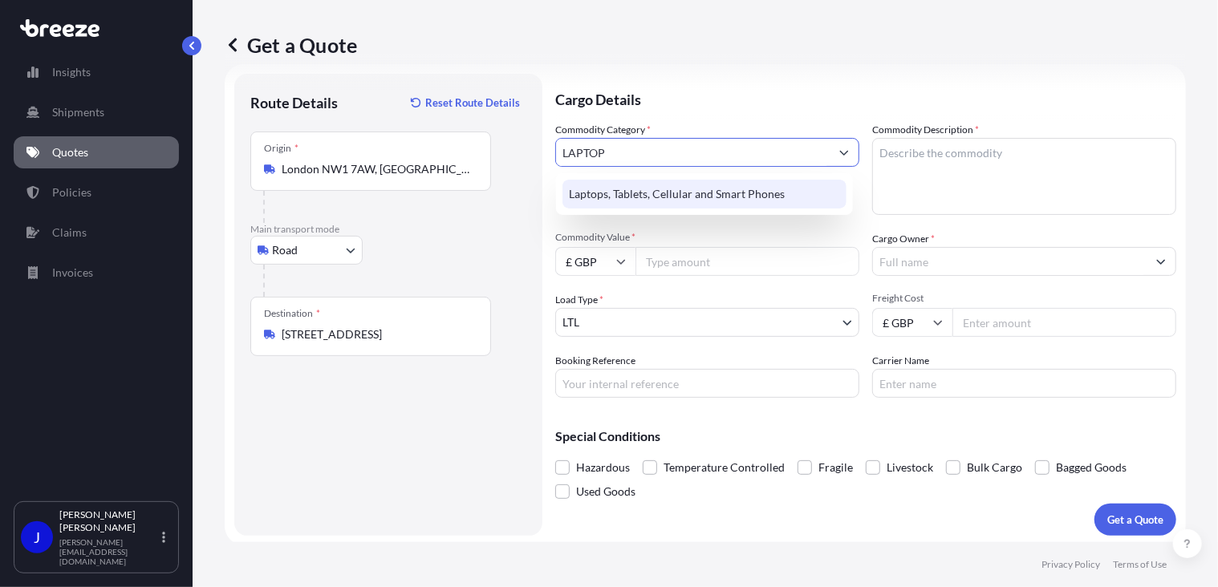
click at [693, 192] on div "Laptops, Tablets, Cellular and Smart Phones" at bounding box center [704, 194] width 284 height 29
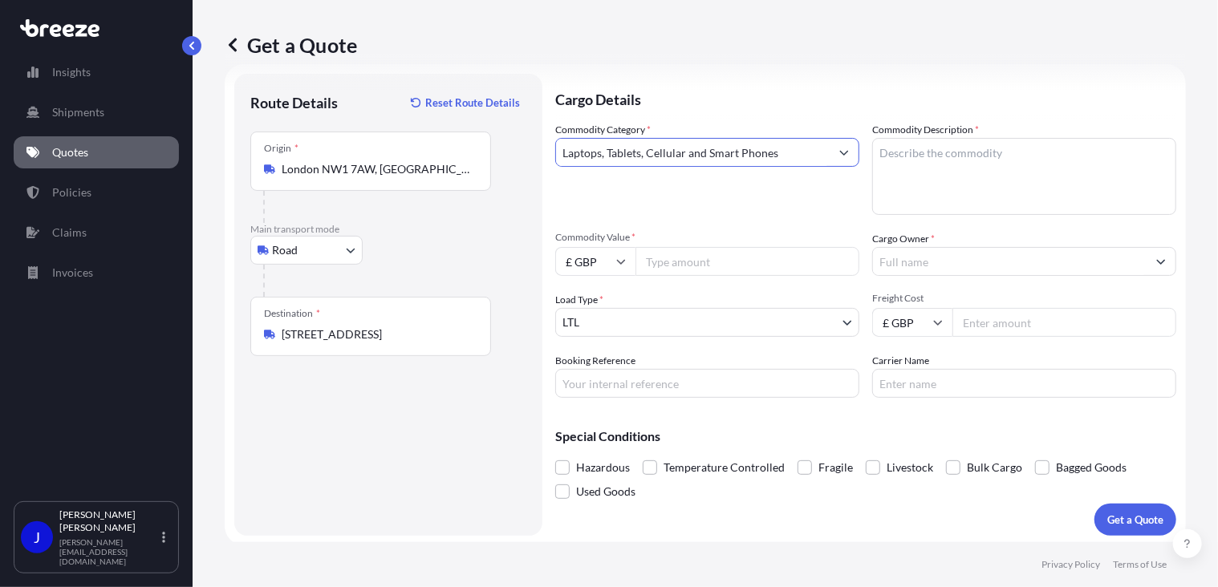
type input "Laptops, Tablets, Cellular and Smart Phones"
drag, startPoint x: 914, startPoint y: 182, endPoint x: 926, endPoint y: 152, distance: 32.8
click at [925, 159] on textarea "Commodity Description *" at bounding box center [1024, 176] width 304 height 77
paste textarea "aptop L-5M33WB4"
click at [873, 153] on textarea "aptop L-5M33WB4" at bounding box center [1024, 176] width 304 height 77
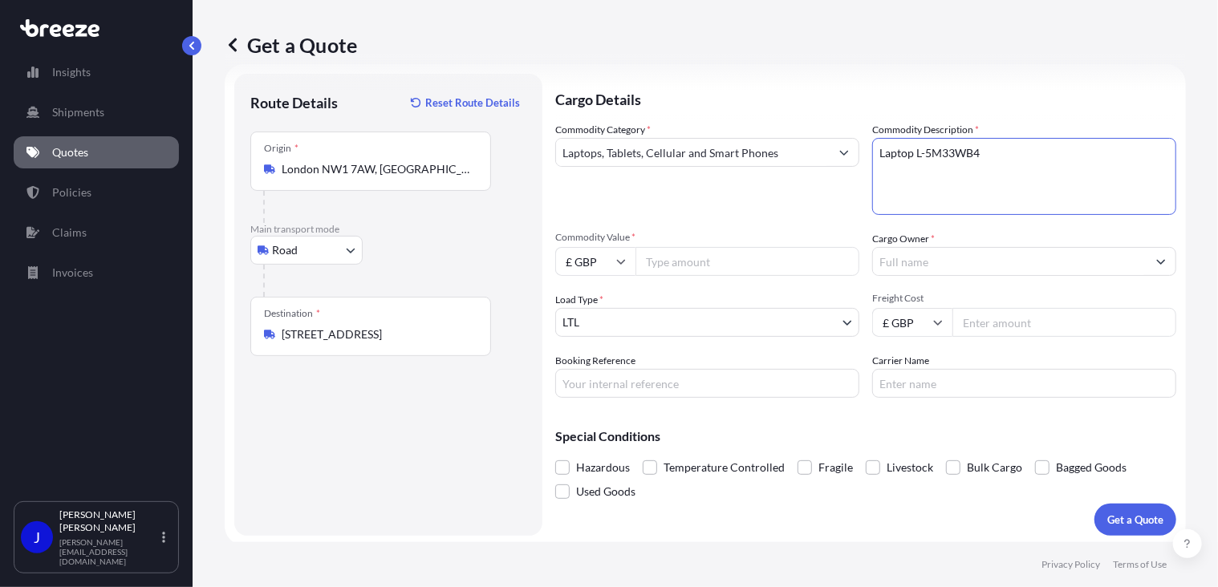
type textarea "Laptop L-5M33WB4"
click at [705, 256] on input "Commodity Value *" at bounding box center [747, 261] width 224 height 29
type input "1200"
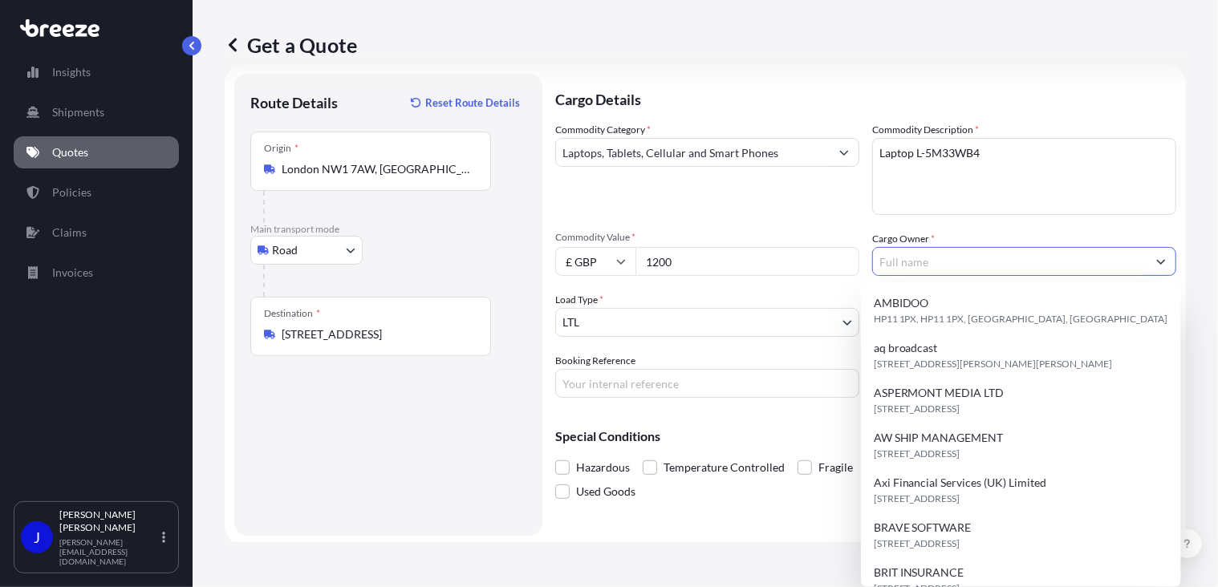
click at [882, 262] on input "Cargo Owner *" at bounding box center [1010, 261] width 274 height 29
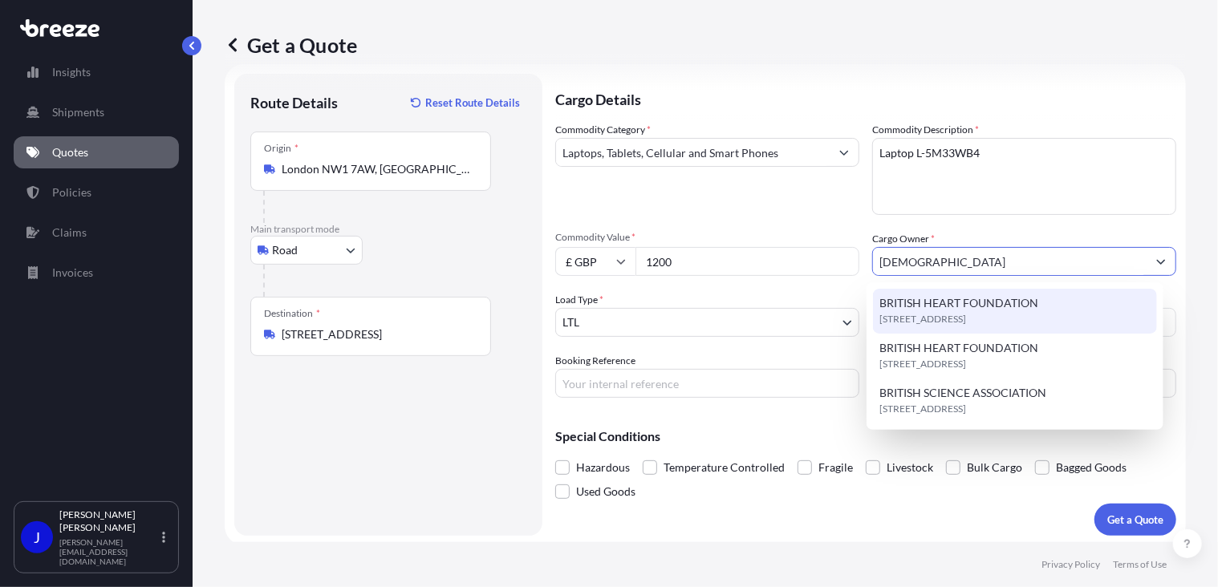
click at [920, 320] on span "[STREET_ADDRESS]" at bounding box center [922, 319] width 87 height 16
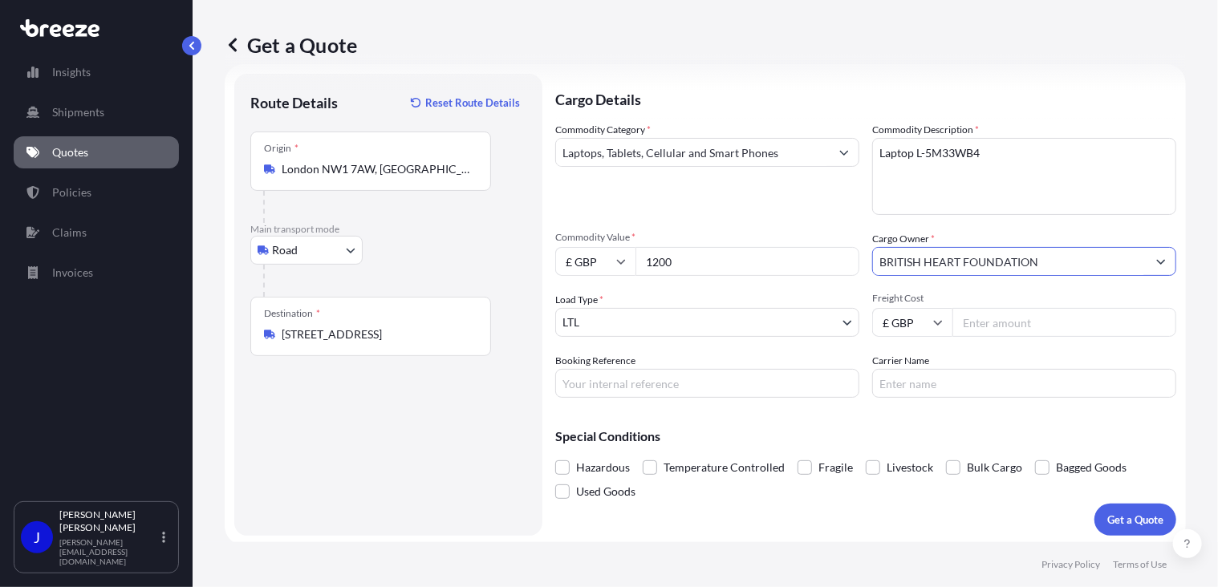
type input "BRITISH HEART FOUNDATION"
paste input "2219344"
type input "2219344"
click at [973, 323] on input "Freight Cost" at bounding box center [1064, 322] width 224 height 29
drag, startPoint x: 990, startPoint y: 323, endPoint x: 918, endPoint y: 341, distance: 74.3
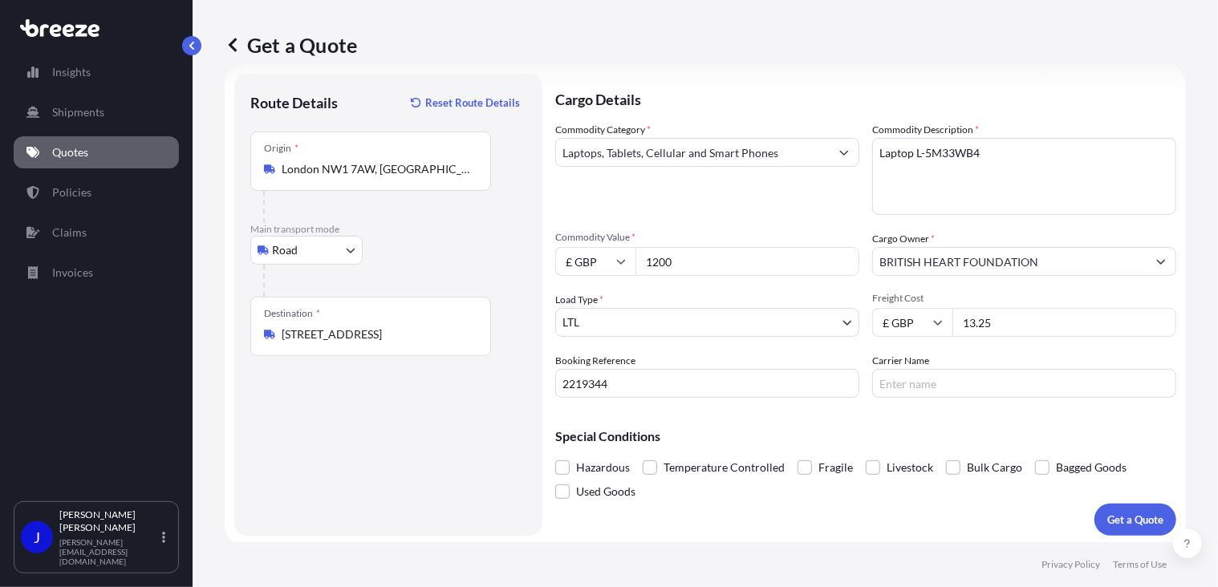
click at [918, 341] on div "Commodity Category * Laptops, Tablets, Cellular and Smart Phones Commodity Desc…" at bounding box center [865, 260] width 621 height 276
type input "15.43"
click at [964, 430] on p "Special Conditions" at bounding box center [865, 436] width 621 height 13
click at [1118, 516] on p "Get a Quote" at bounding box center [1135, 520] width 56 height 16
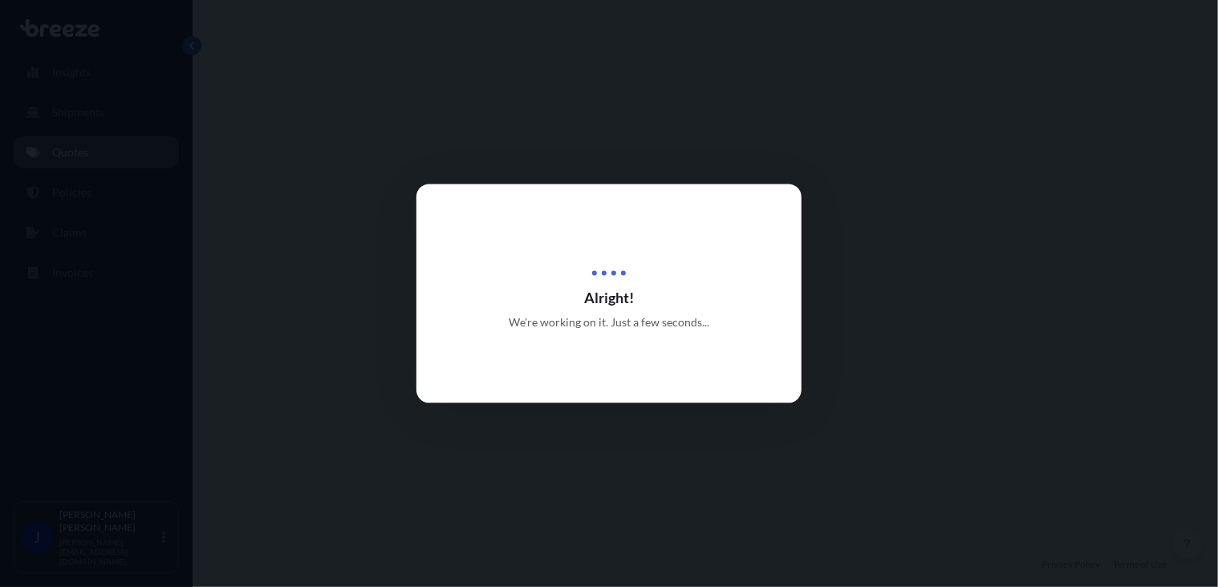
select select "Road"
select select "1"
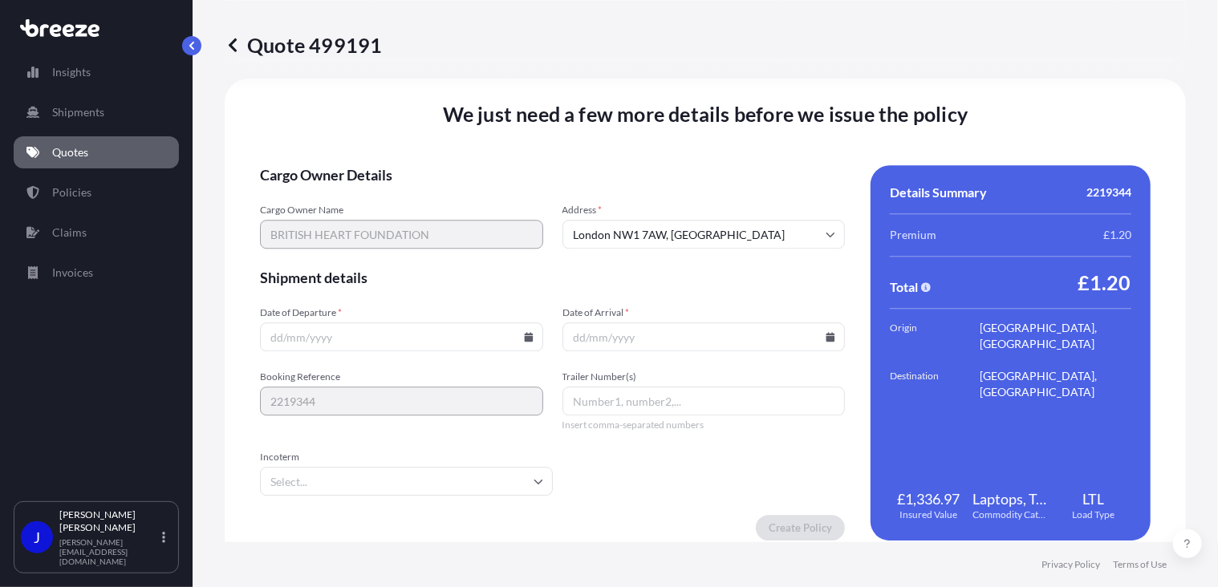
scroll to position [2000, 0]
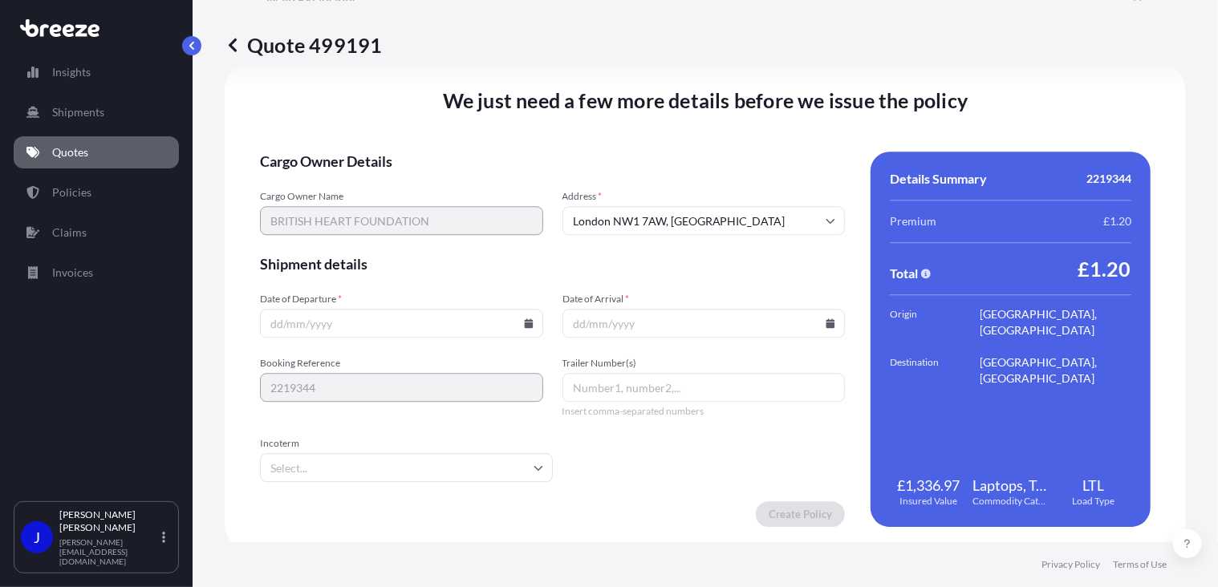
click at [534, 319] on input "Date of Departure *" at bounding box center [401, 323] width 283 height 29
click at [526, 322] on icon at bounding box center [528, 324] width 9 height 10
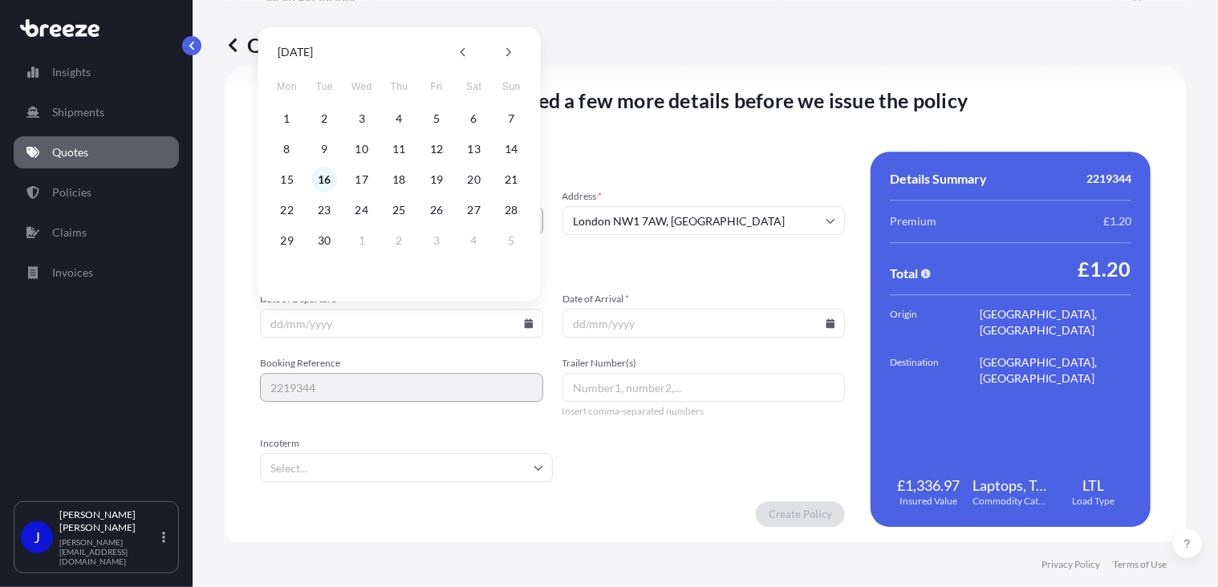
click at [319, 179] on button "16" at bounding box center [324, 180] width 26 height 26
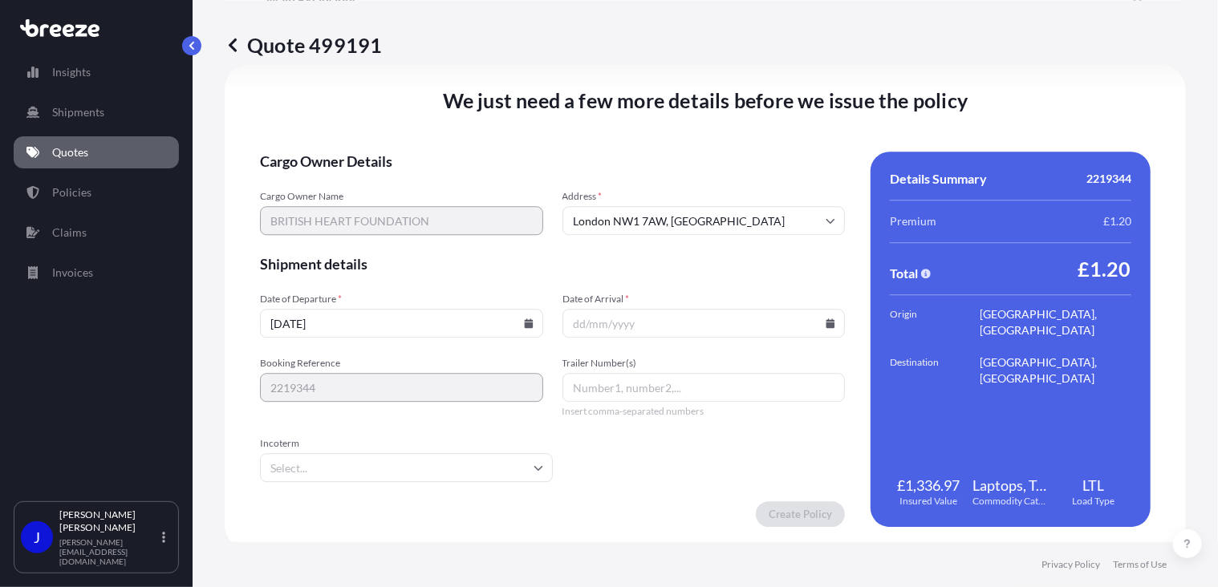
type input "[DATE]"
click at [826, 320] on icon at bounding box center [831, 324] width 10 height 10
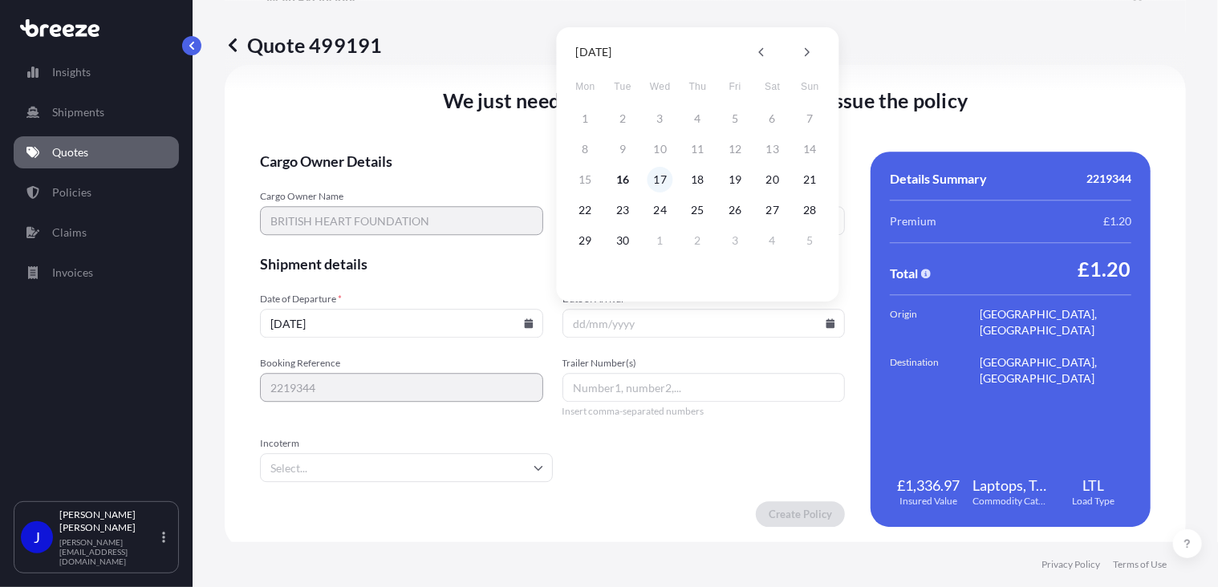
click at [659, 176] on button "17" at bounding box center [660, 180] width 26 height 26
type input "[DATE]"
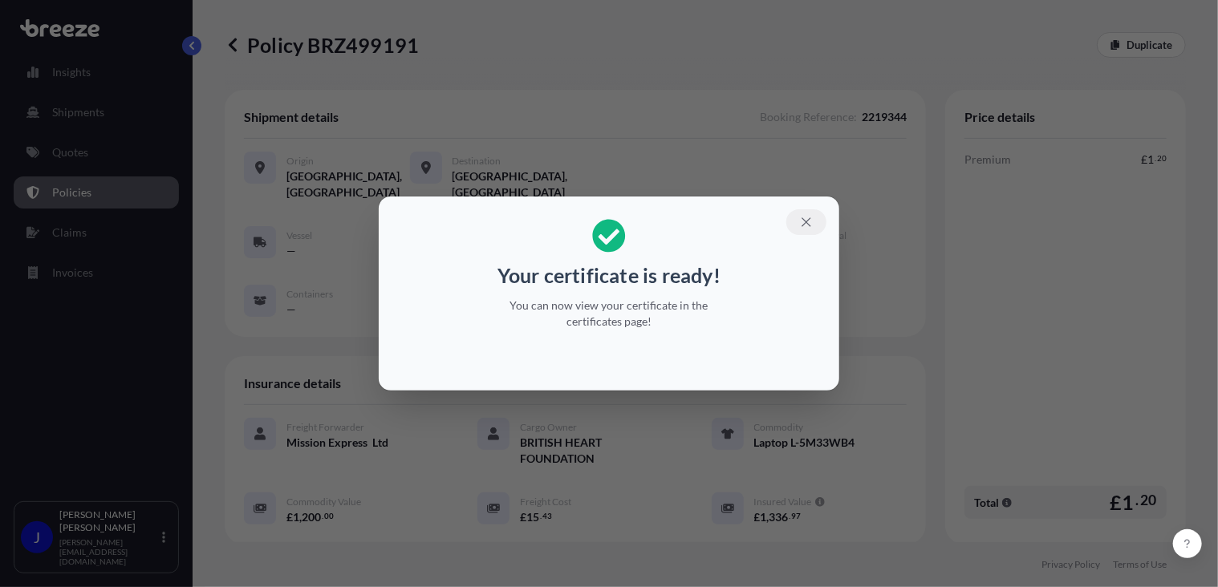
click at [802, 222] on icon "button" at bounding box center [806, 222] width 14 height 14
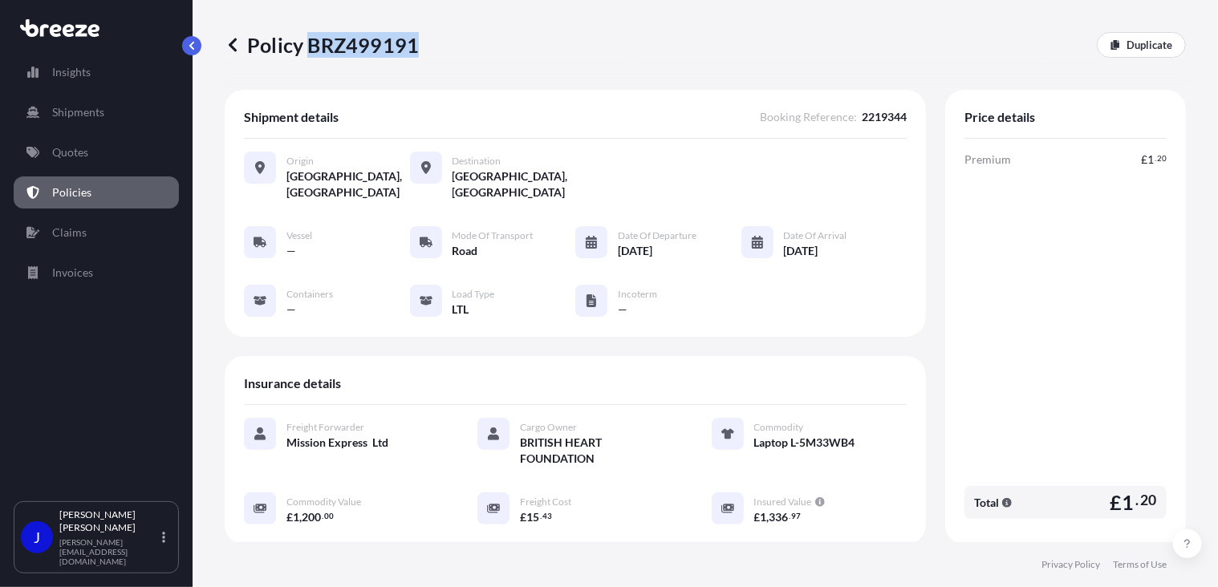
drag, startPoint x: 310, startPoint y: 48, endPoint x: 414, endPoint y: 45, distance: 104.4
click at [414, 45] on p "Policy BRZ499191" at bounding box center [322, 45] width 194 height 26
copy p "BRZ499191"
